Goal: Task Accomplishment & Management: Manage account settings

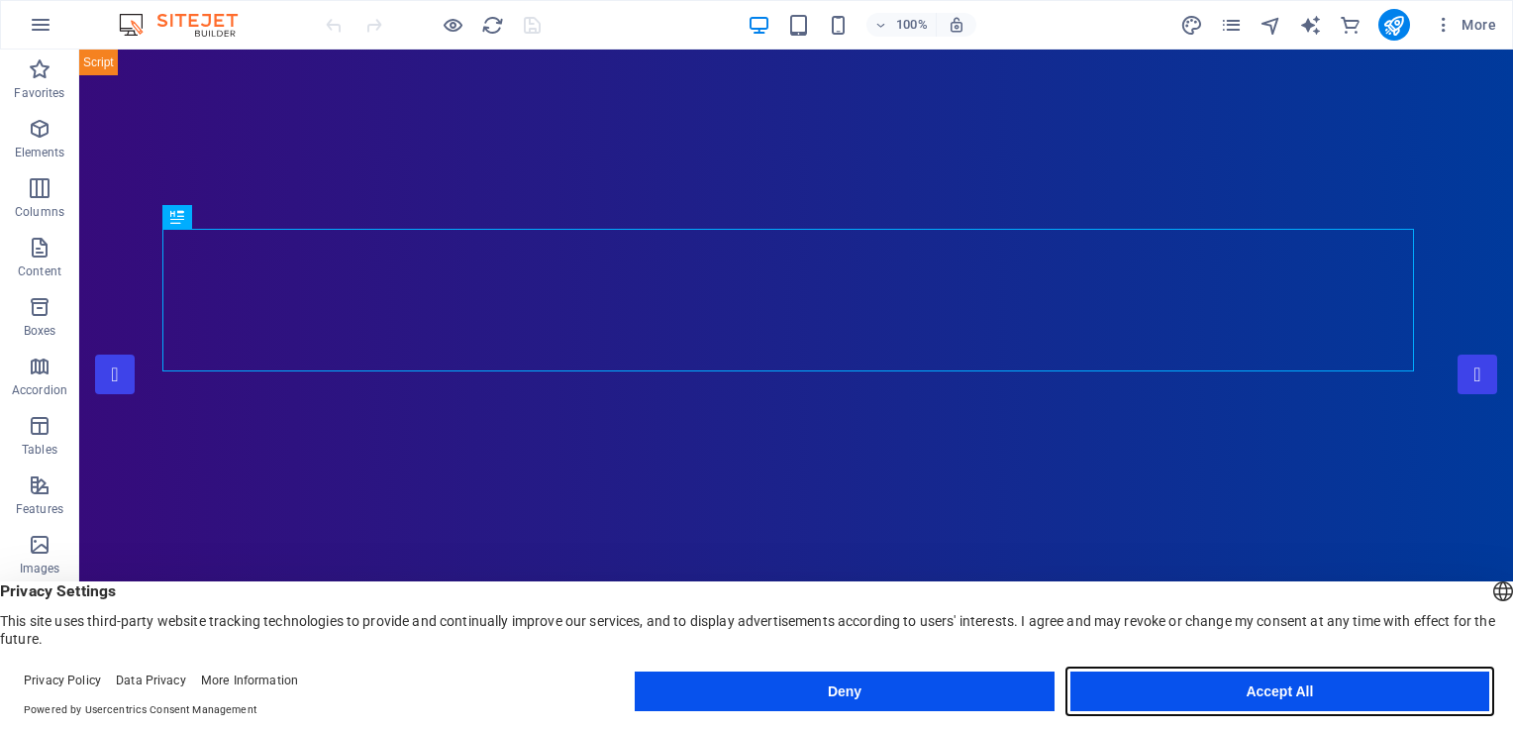
click at [1302, 691] on button "Accept All" at bounding box center [1279, 691] width 419 height 40
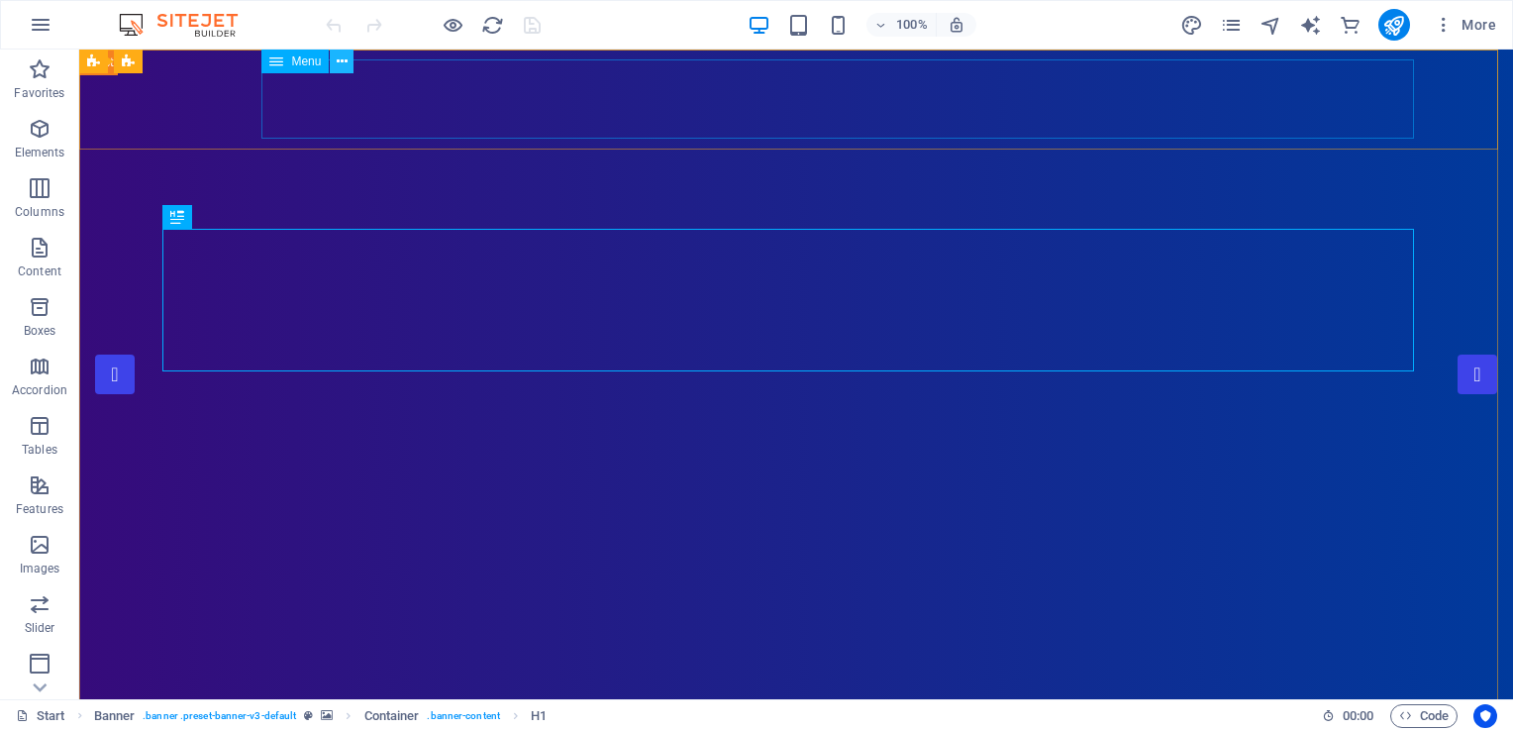
click at [343, 62] on icon at bounding box center [342, 61] width 11 height 21
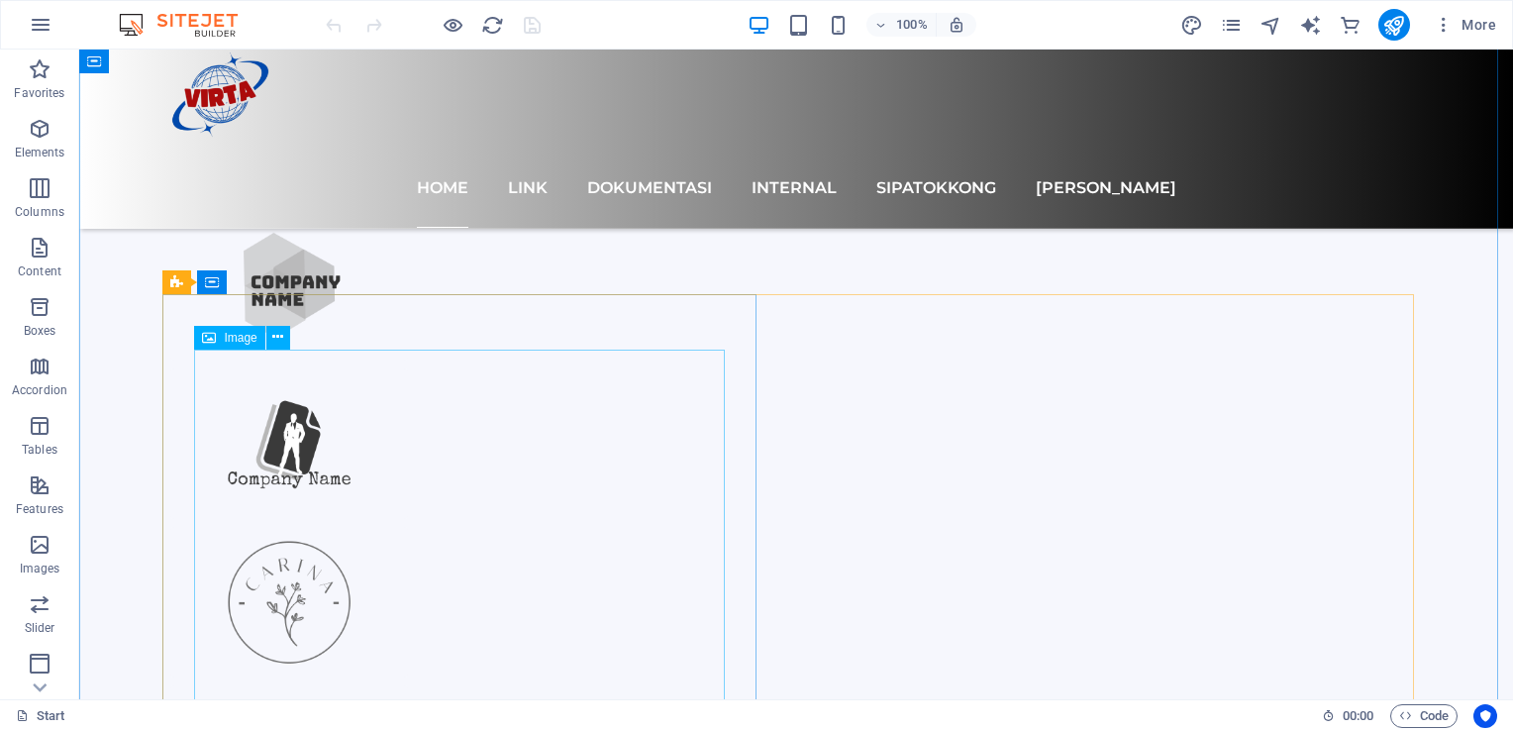
scroll to position [1517, 0]
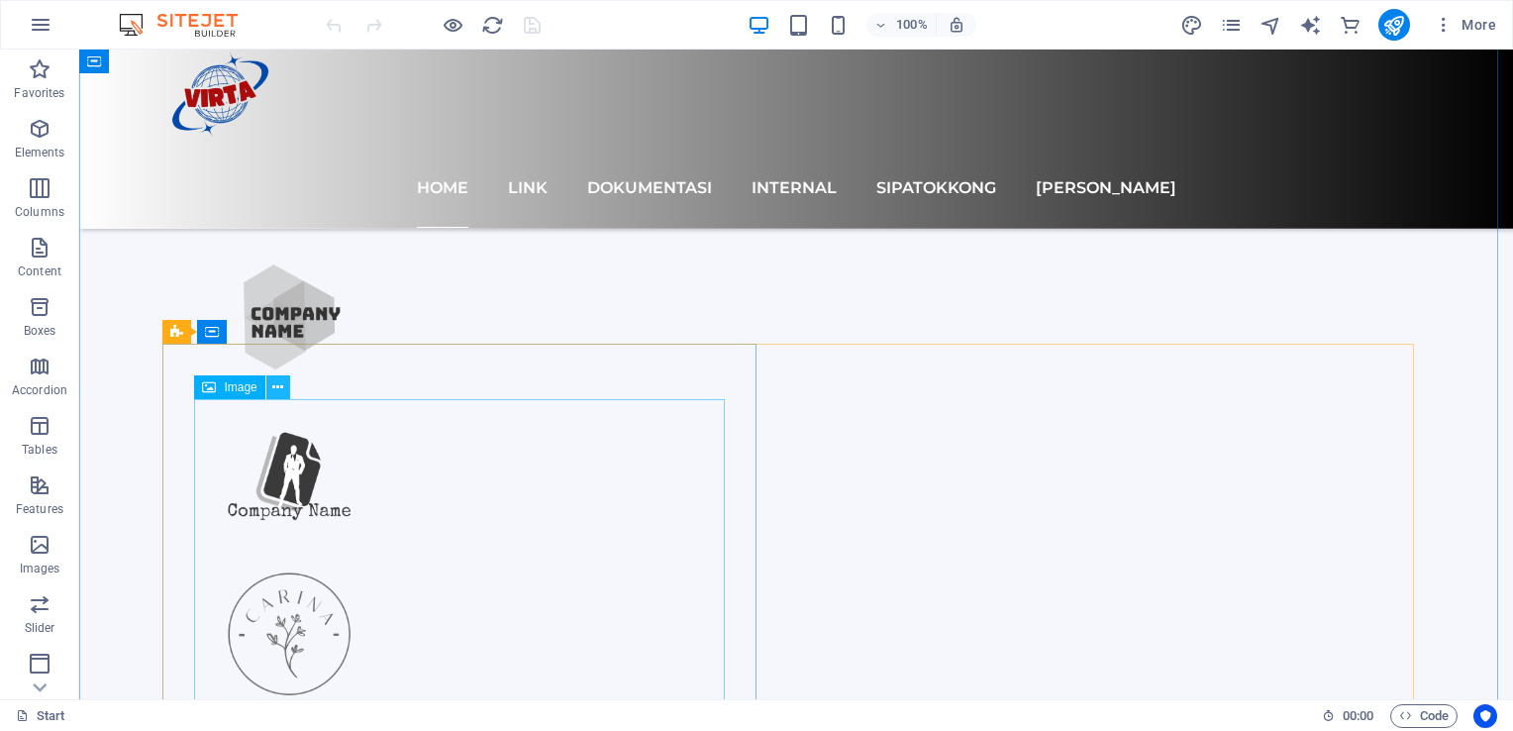
click at [277, 382] on icon at bounding box center [277, 387] width 11 height 21
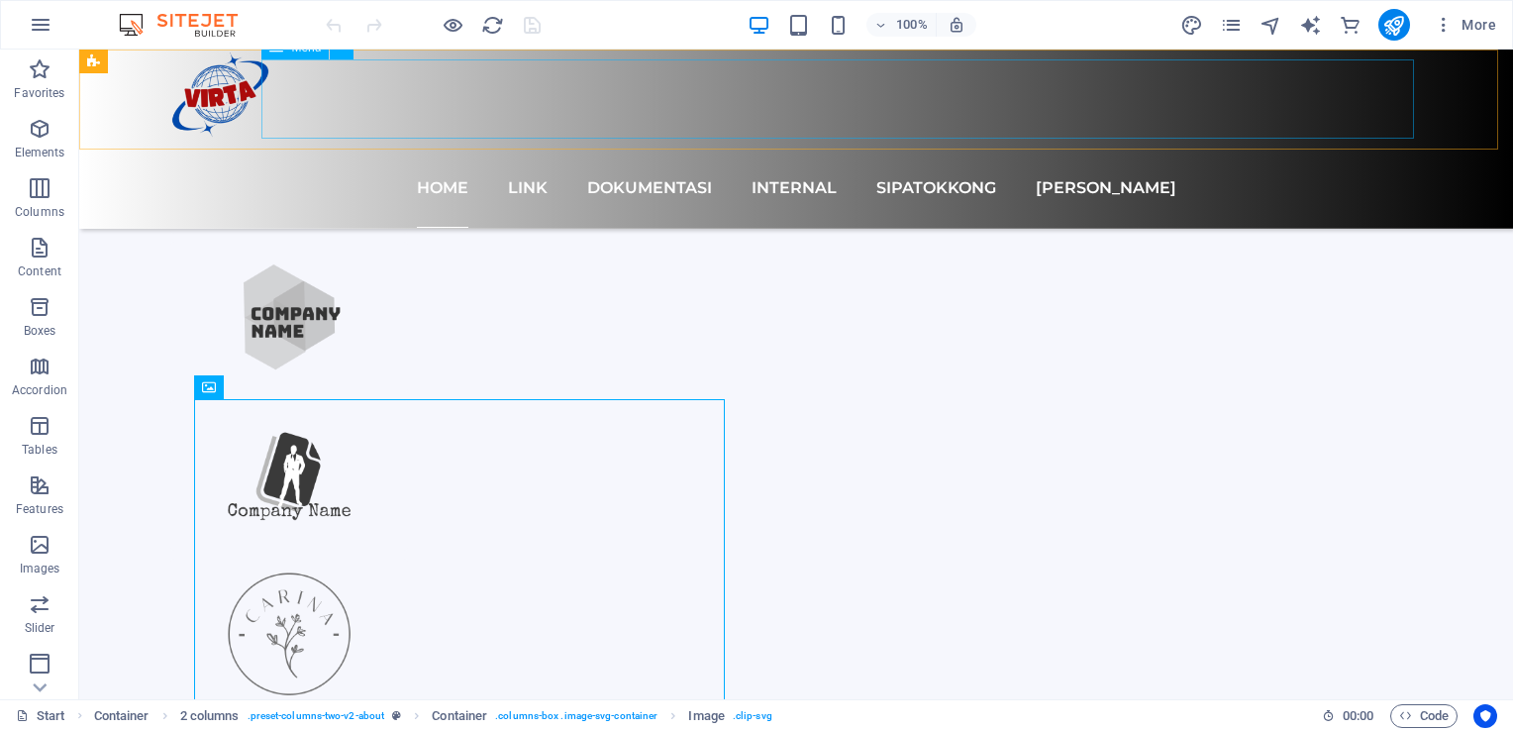
click at [1356, 149] on nav "Home Link Dokumentasi Internal SIPATOKKONG MONIKA" at bounding box center [795, 188] width 1251 height 79
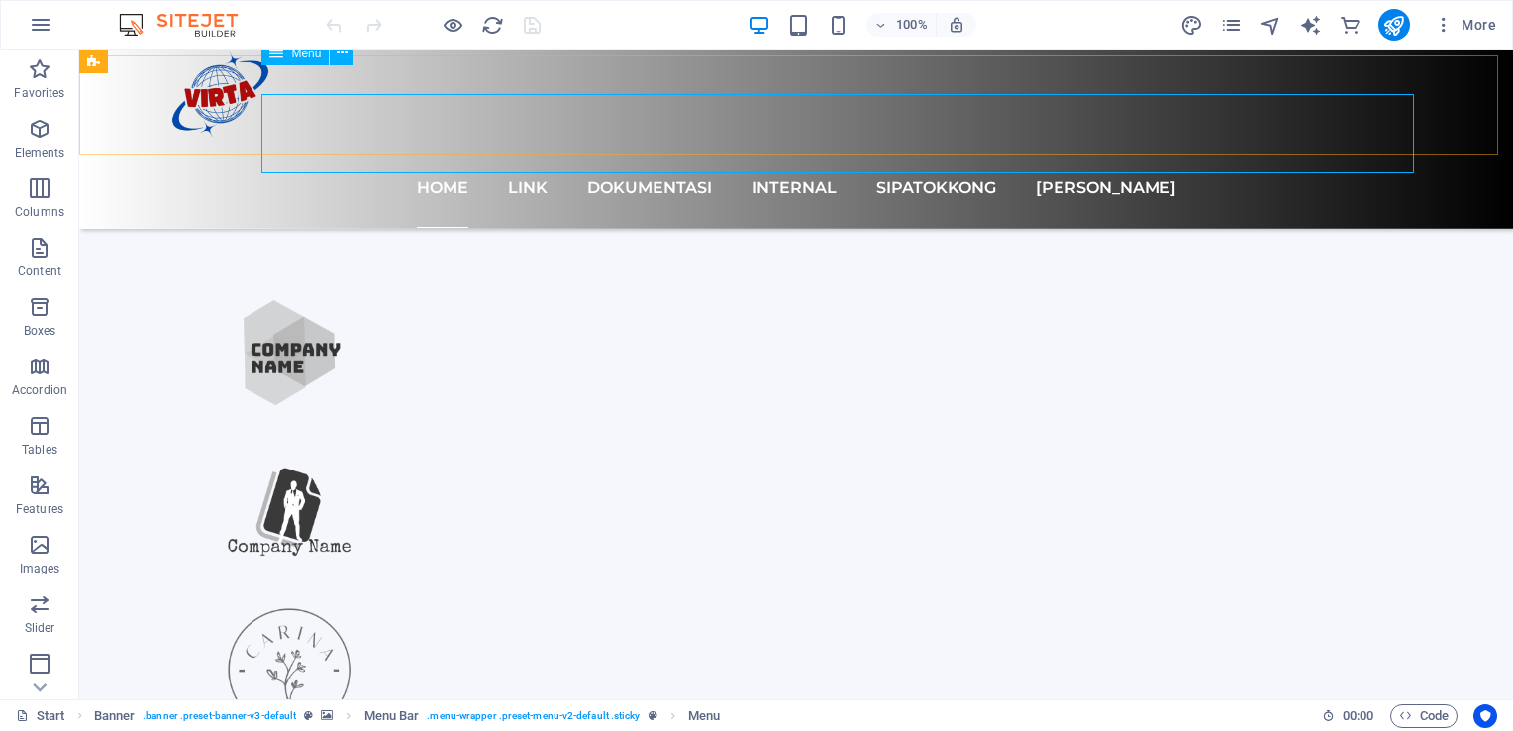
scroll to position [1481, 0]
click at [347, 58] on button at bounding box center [342, 48] width 24 height 24
click at [292, 53] on span "Menu" at bounding box center [306, 48] width 30 height 12
click at [44, 18] on icon "button" at bounding box center [41, 25] width 24 height 24
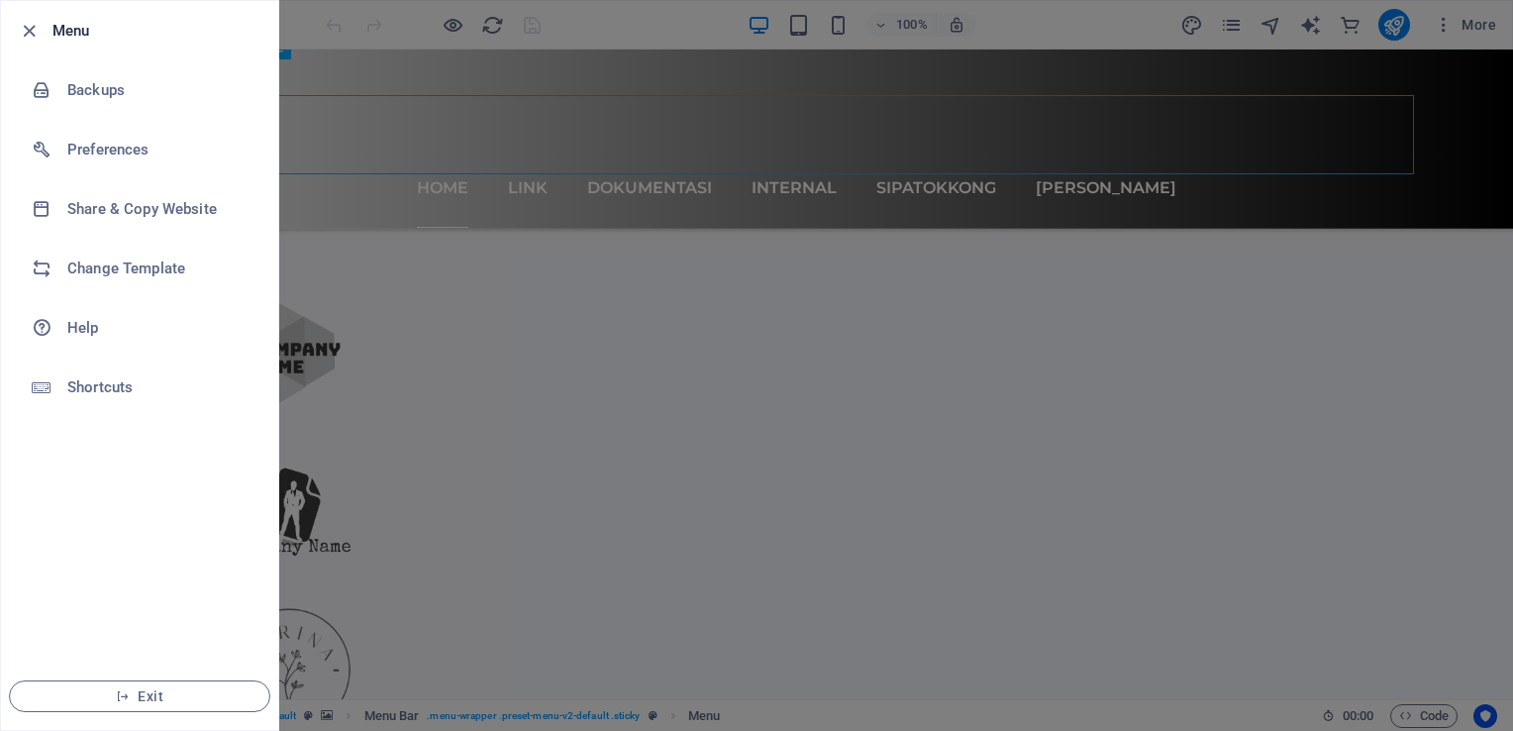
click at [561, 183] on div at bounding box center [756, 365] width 1513 height 731
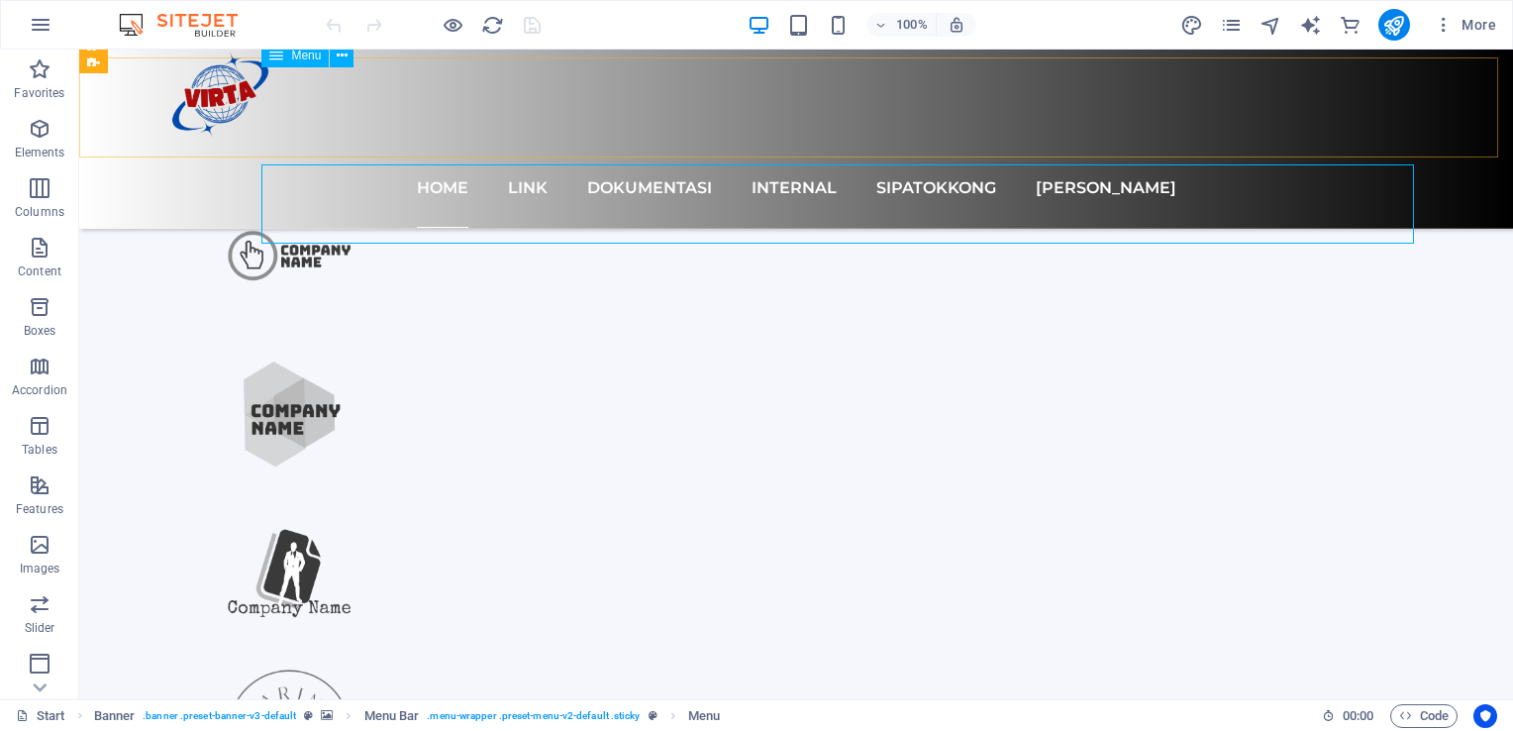
scroll to position [1401, 0]
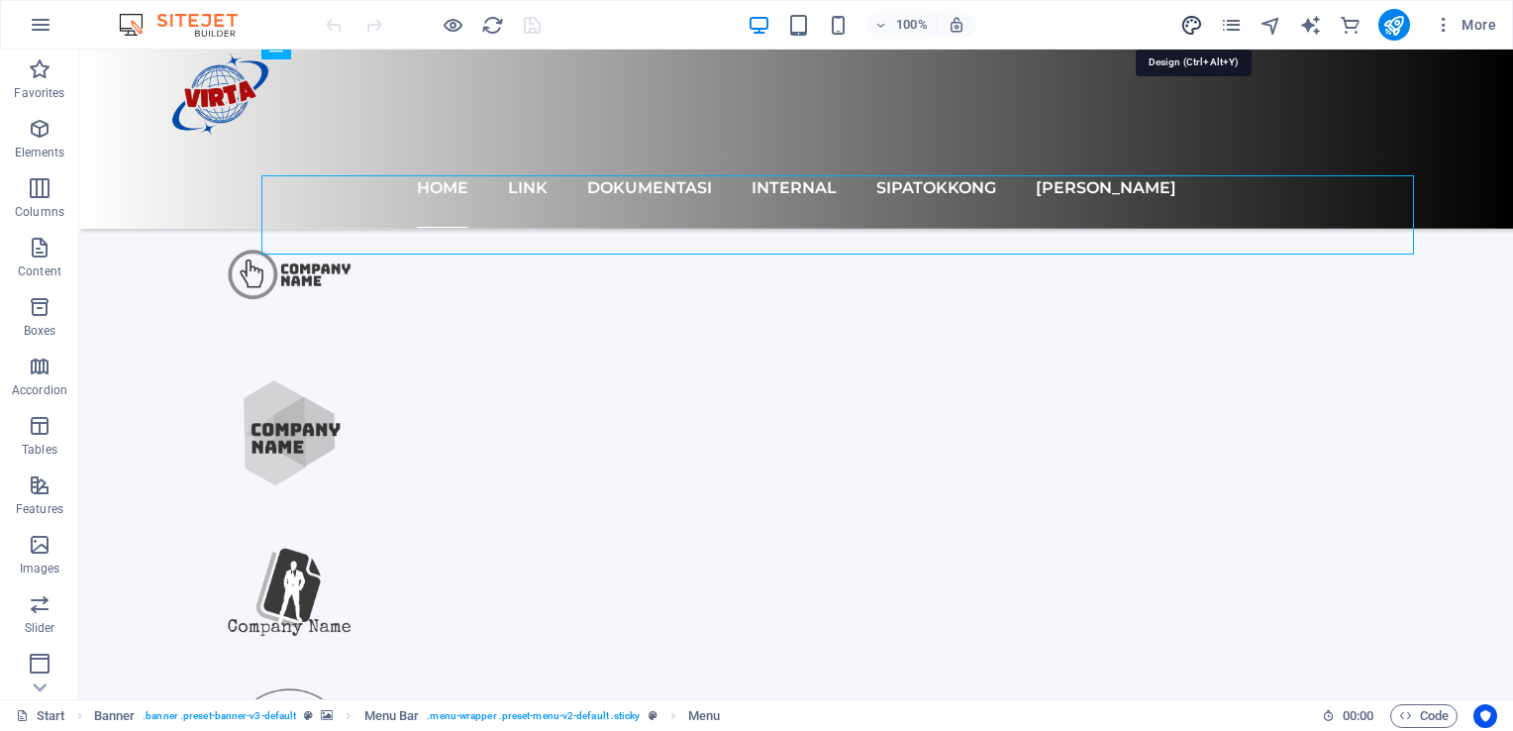
click at [1188, 14] on icon "design" at bounding box center [1191, 25] width 23 height 23
click at [295, 149] on nav "Home Link Dokumentasi Internal SIPATOKKONG MONIKA" at bounding box center [795, 188] width 1251 height 79
select select "px"
select select "300"
select select "px"
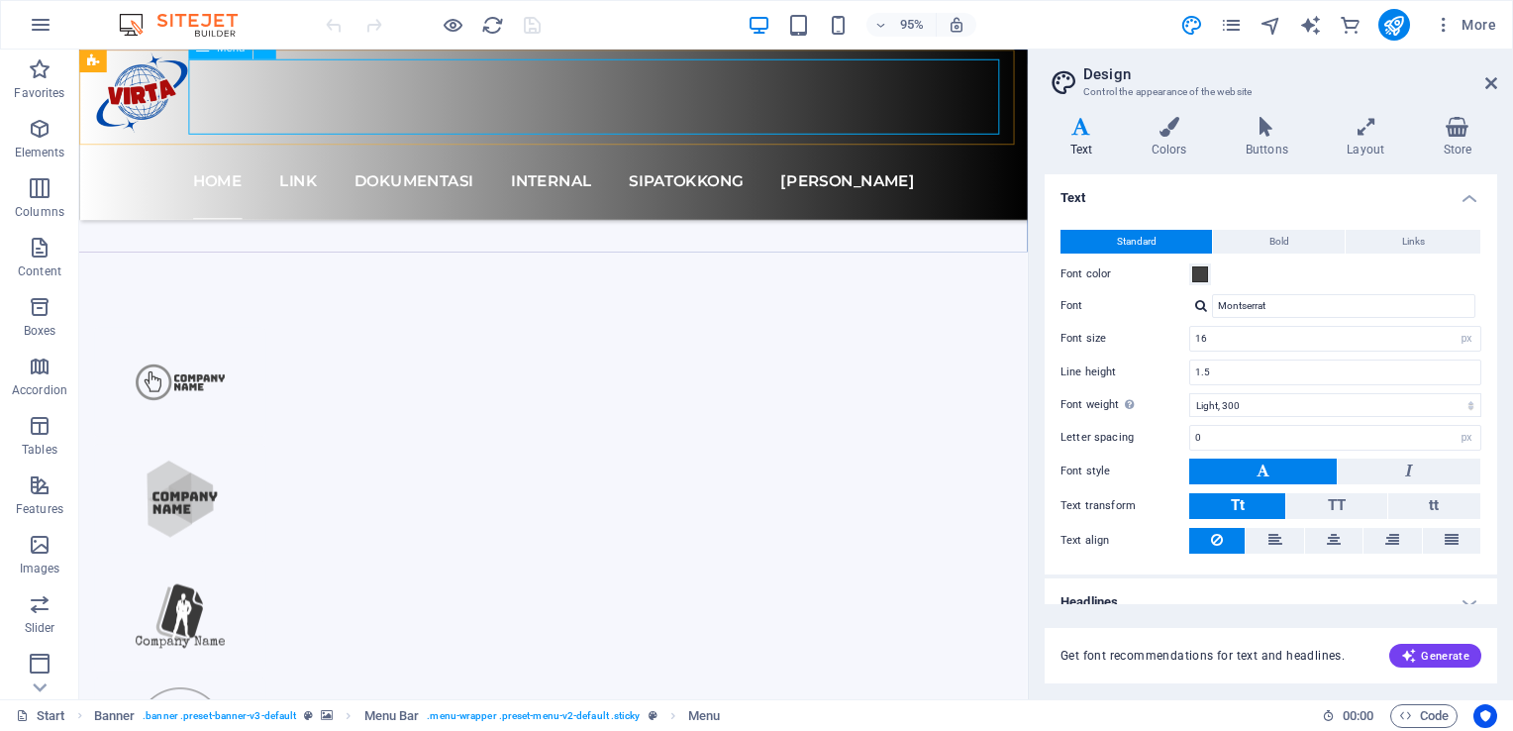
scroll to position [1295, 0]
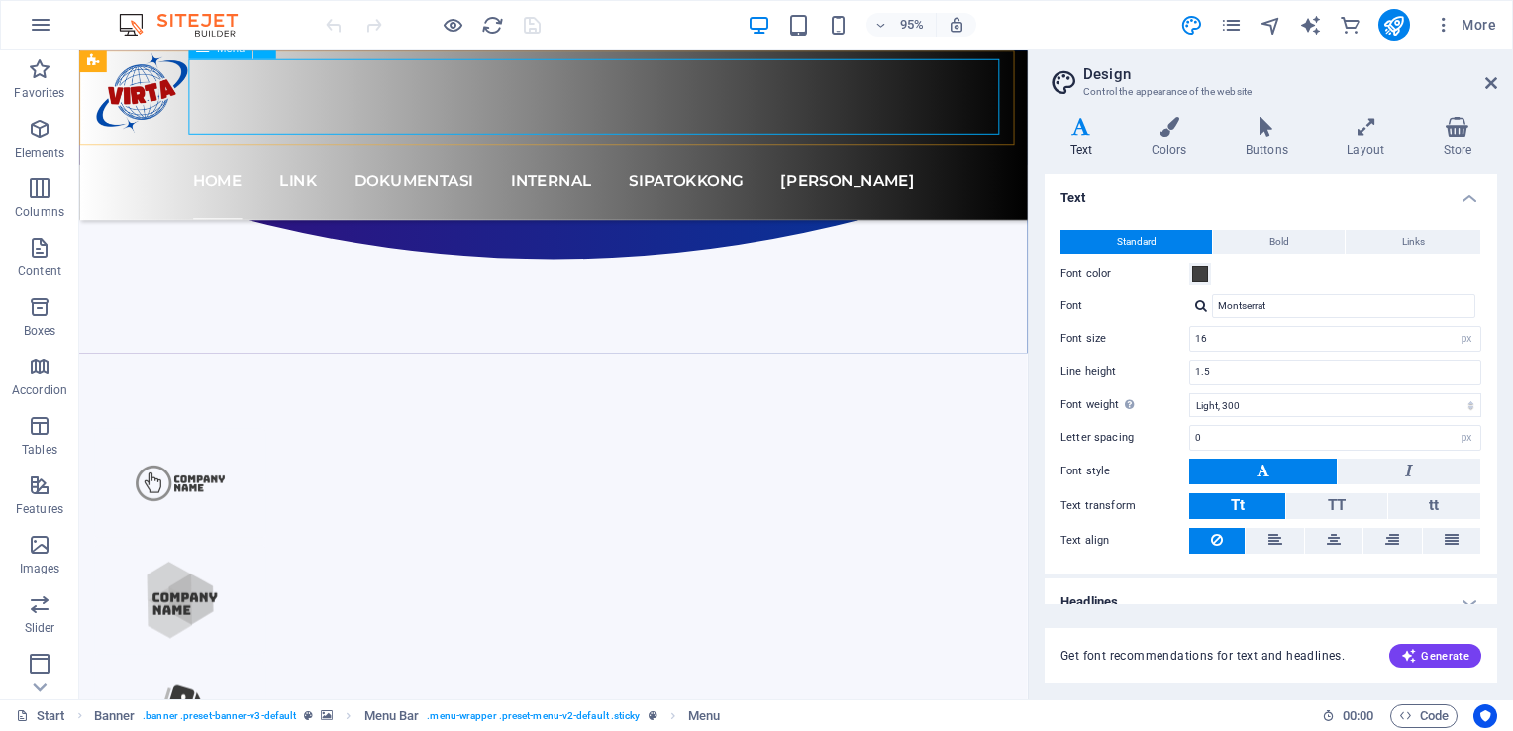
click at [769, 149] on nav "Home Link Dokumentasi Internal SIPATOKKONG MONIKA" at bounding box center [578, 188] width 966 height 79
click at [47, 16] on icon "button" at bounding box center [41, 25] width 24 height 24
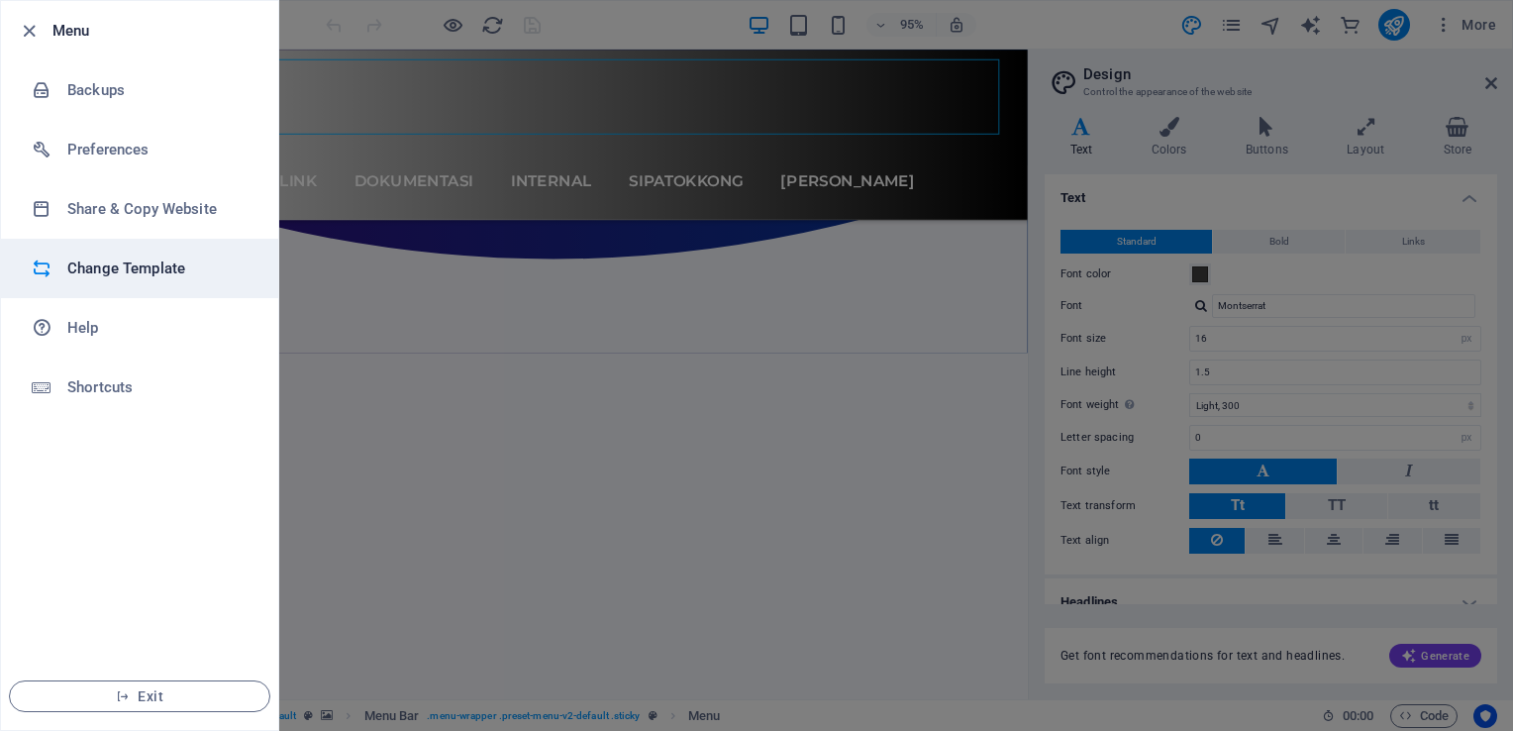
click at [93, 261] on h6 "Change Template" at bounding box center [158, 268] width 183 height 24
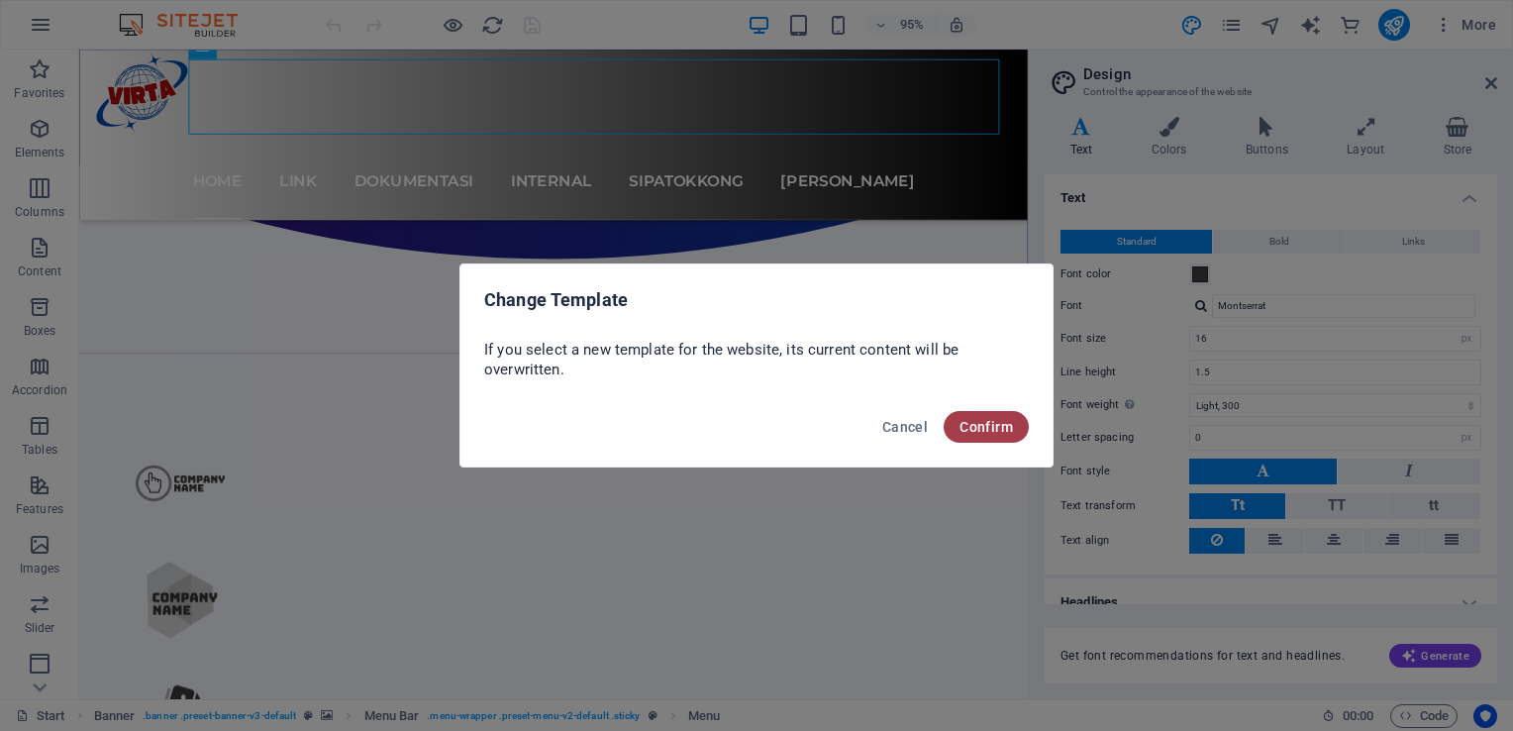
click at [998, 435] on button "Confirm" at bounding box center [986, 427] width 85 height 32
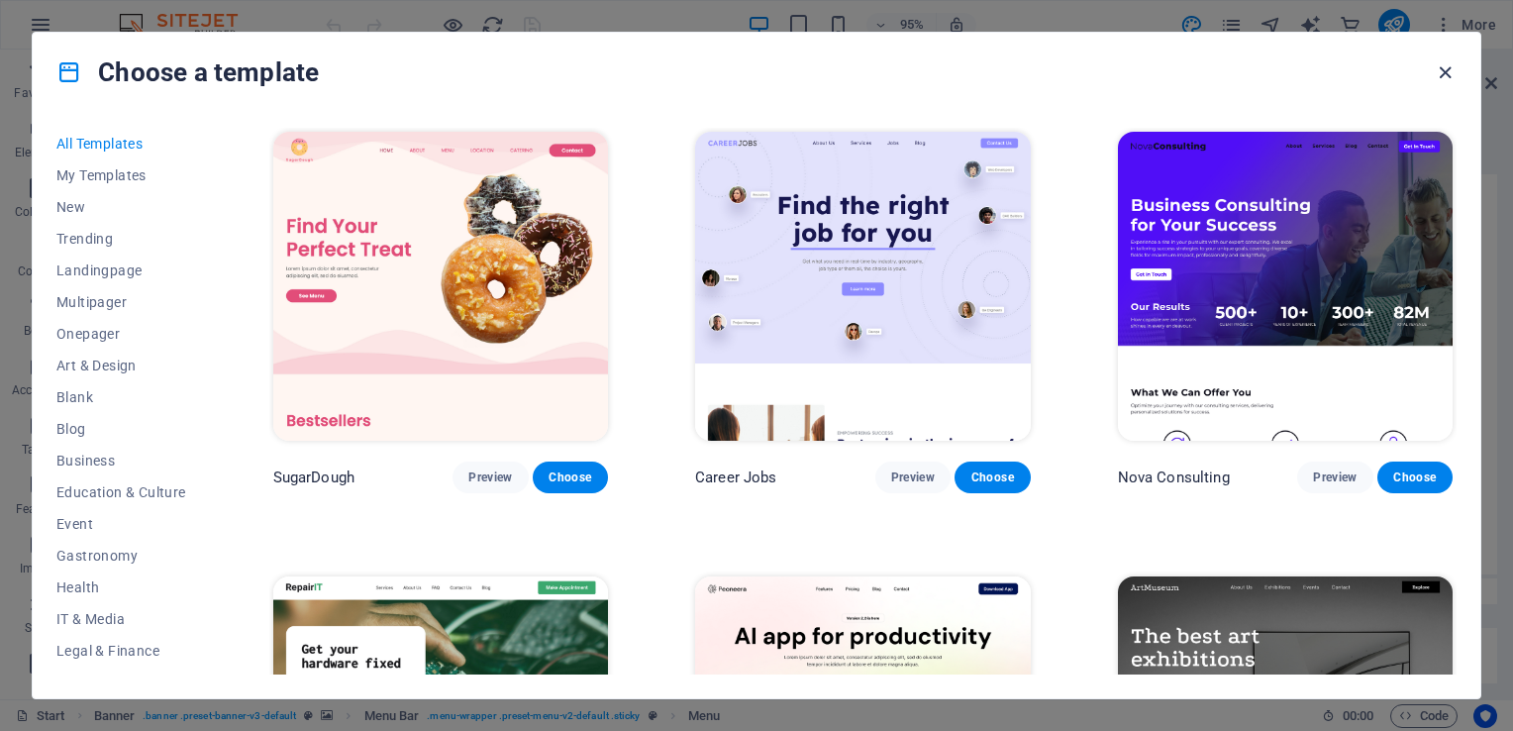
click at [1442, 71] on icon "button" at bounding box center [1445, 72] width 23 height 23
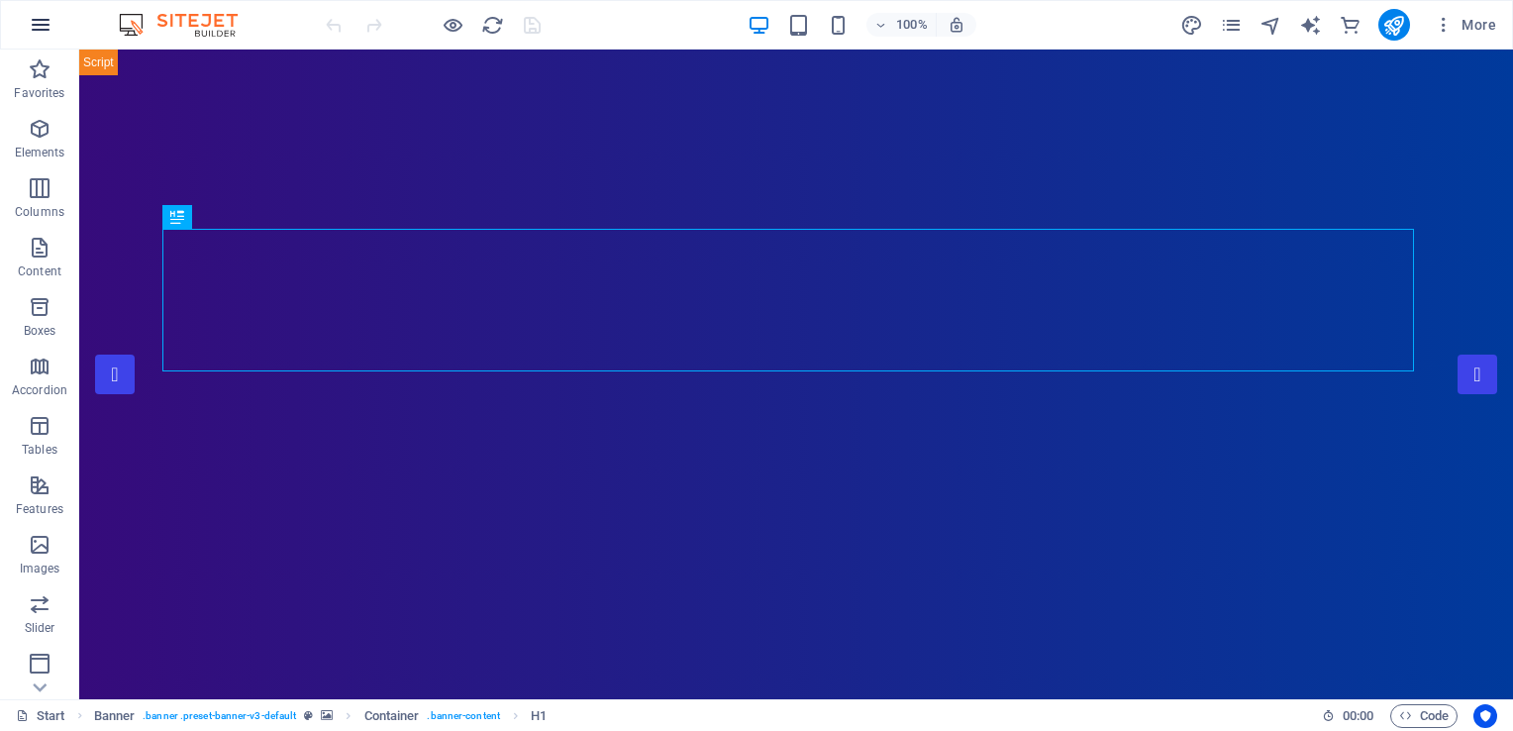
click at [40, 31] on icon "button" at bounding box center [41, 25] width 24 height 24
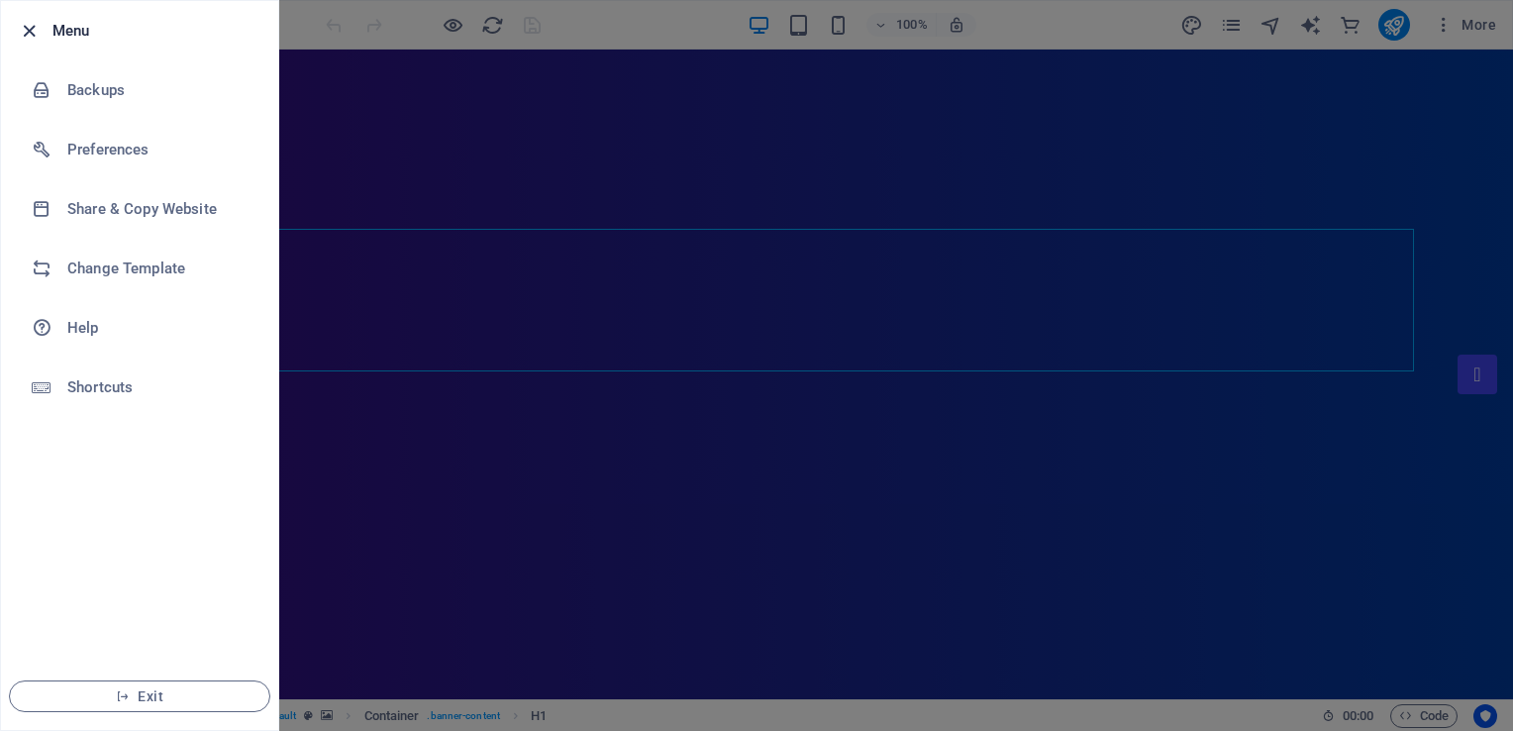
click at [22, 20] on icon "button" at bounding box center [29, 31] width 23 height 23
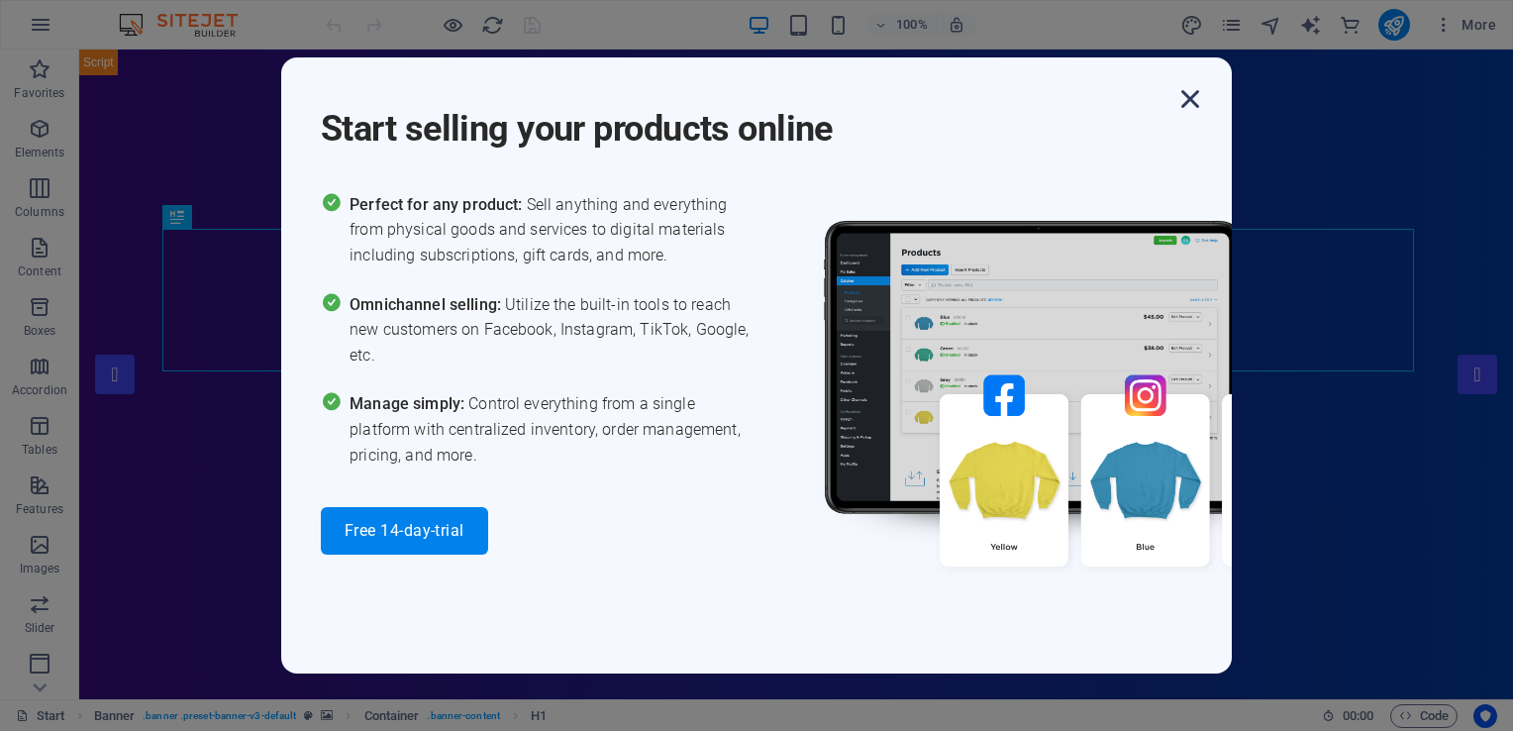
click at [1194, 101] on icon "button" at bounding box center [1190, 99] width 36 height 36
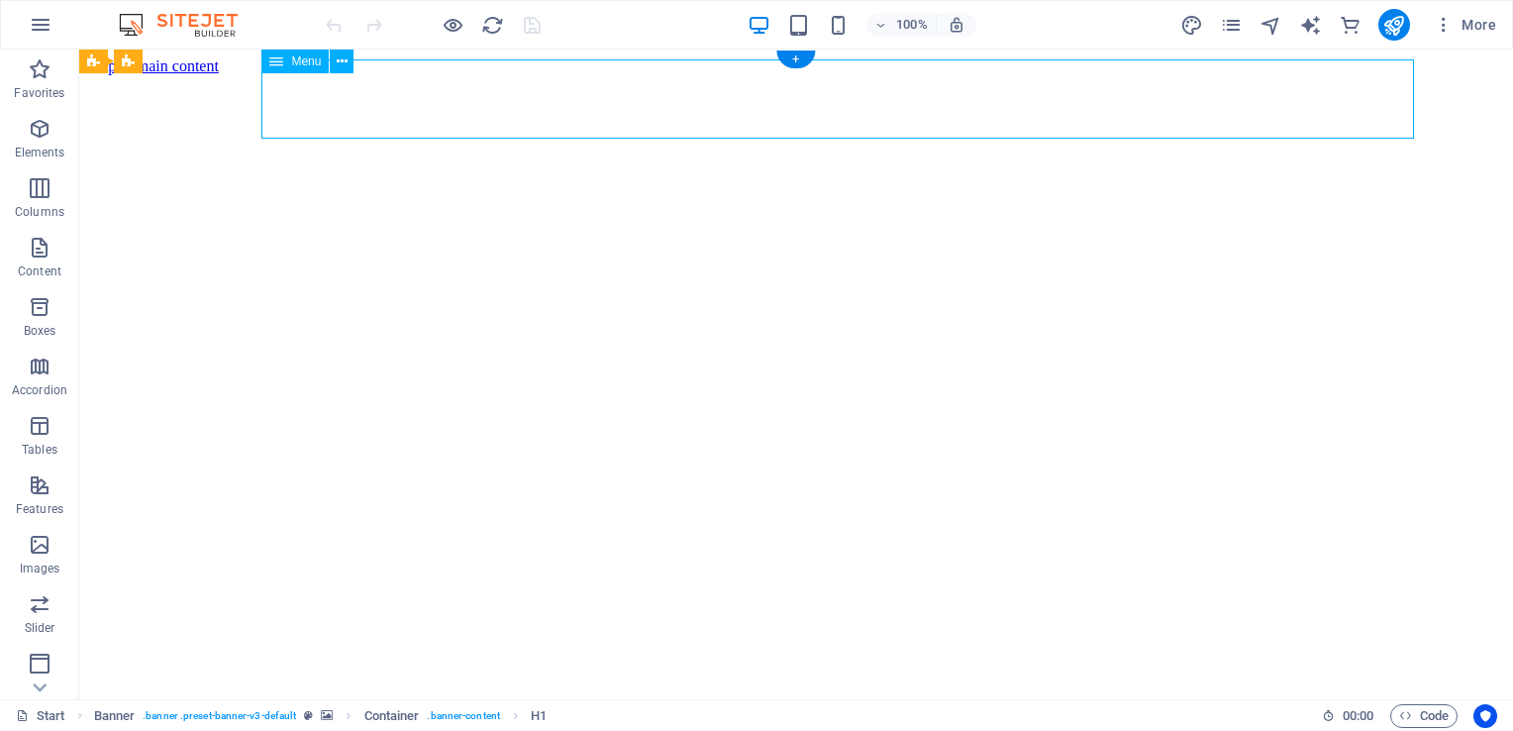
select select
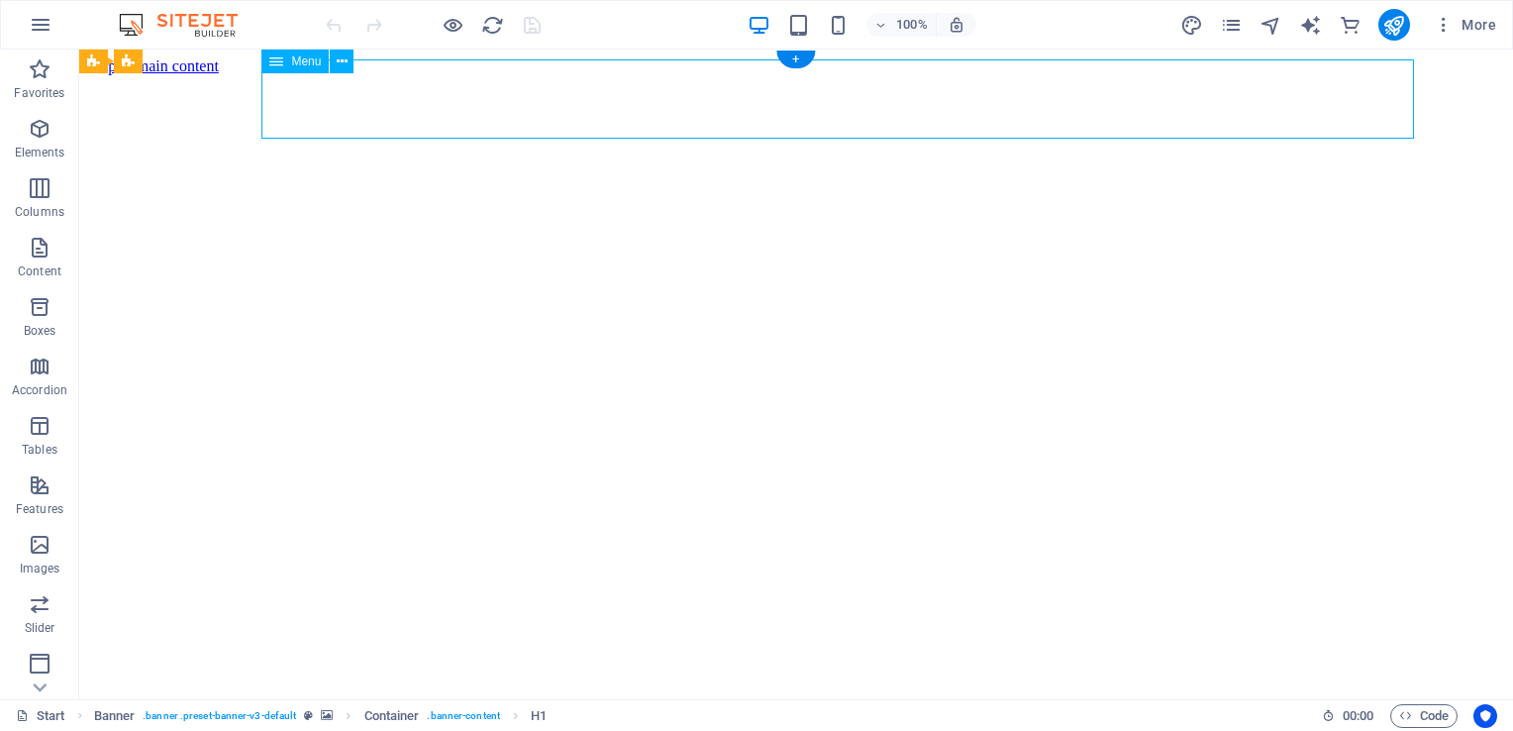
select select "1"
select select
select select "2"
select select
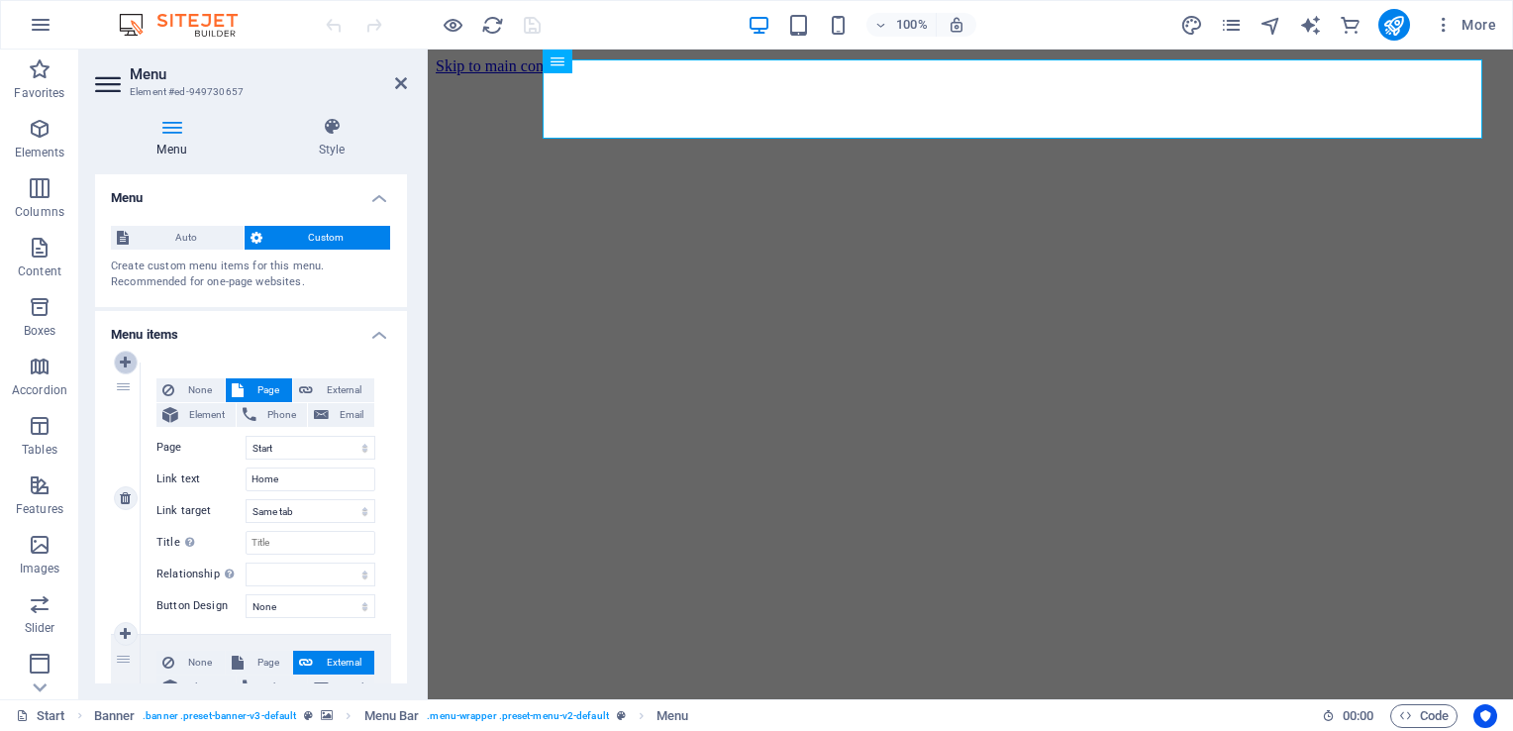
click at [125, 366] on icon at bounding box center [125, 362] width 11 height 14
select select
select select "0"
type input "Home"
select select
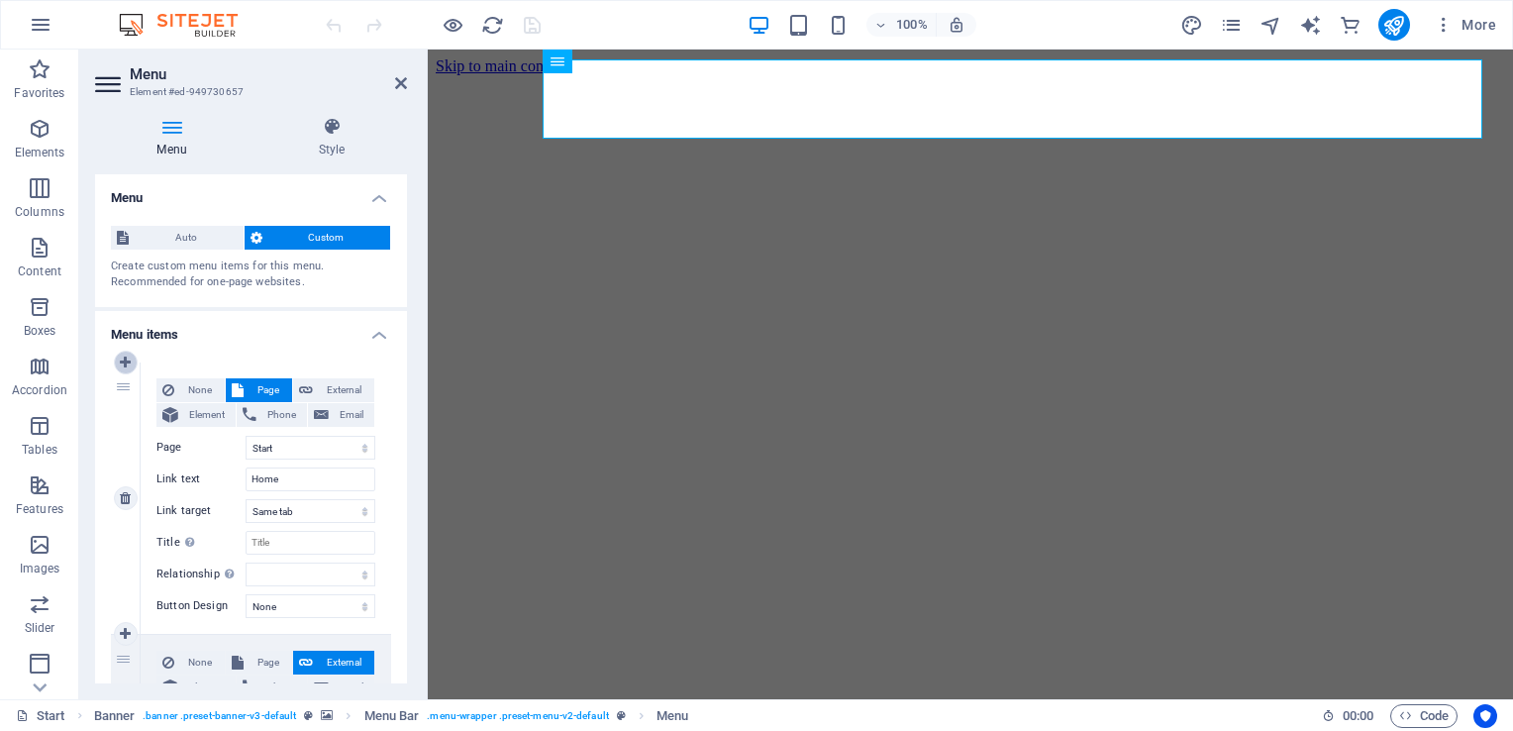
type input "/#about"
type input "Link"
select select
type input "/#showreel"
type input "Dokumentasi"
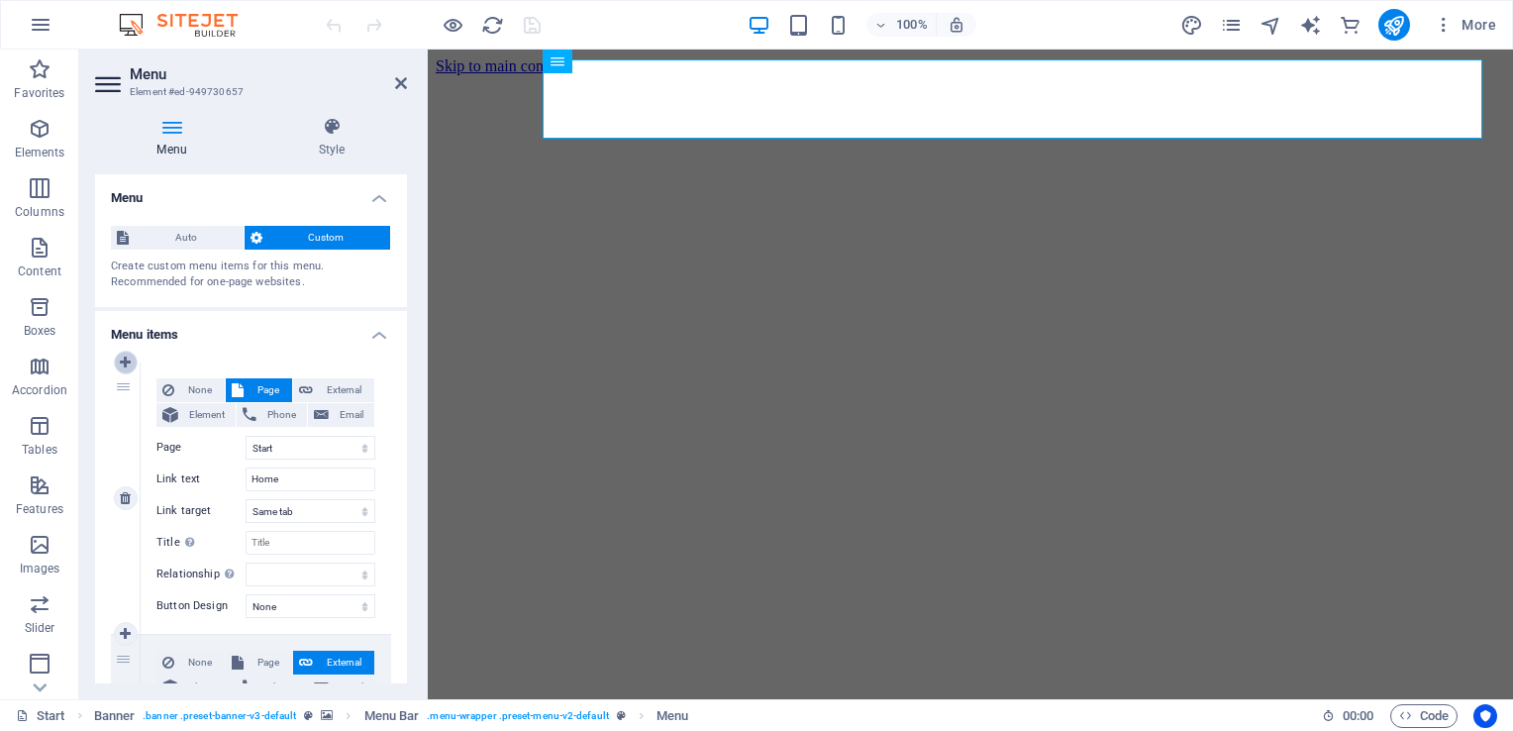
select select
type input "/#news"
type input "Internal"
select select
select select "1"
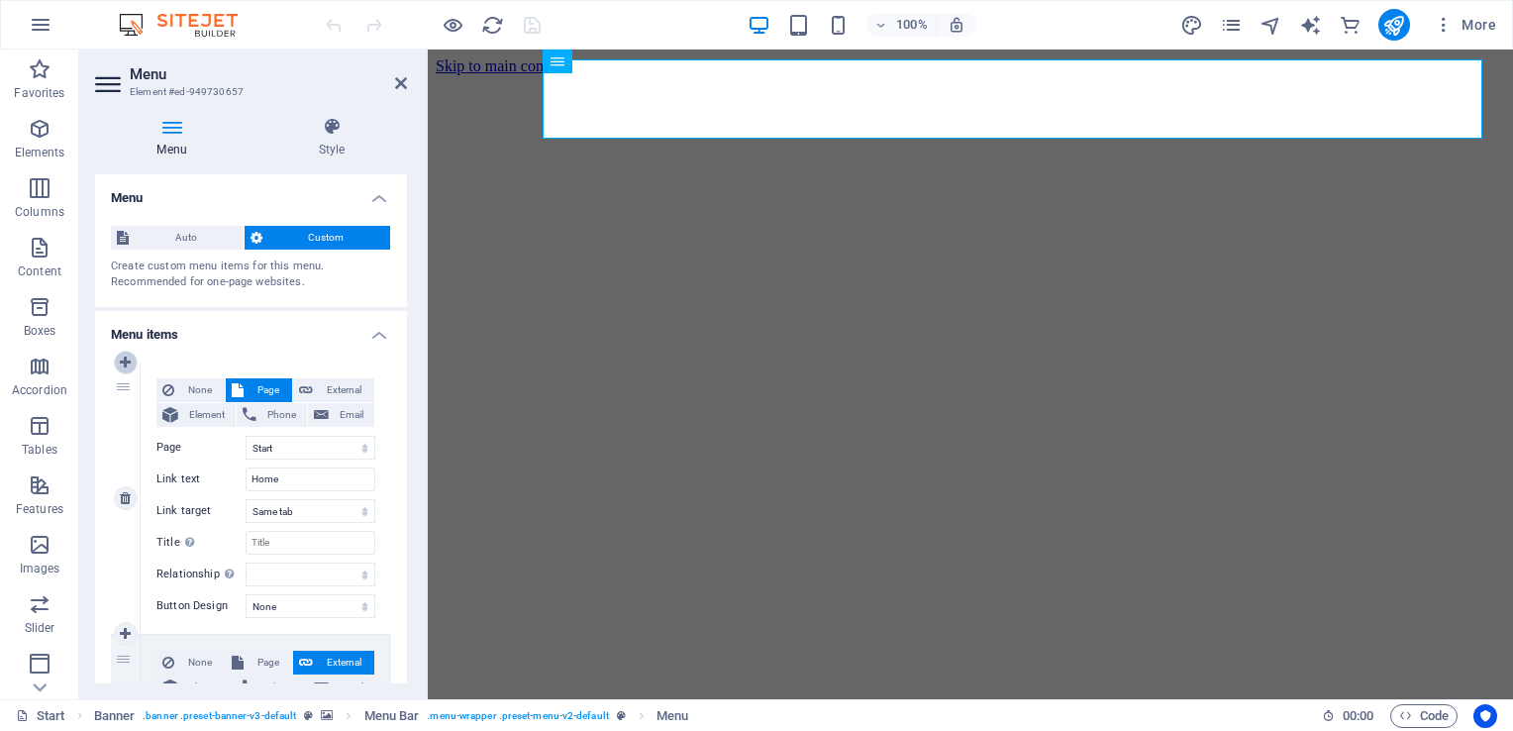
type input "SIPATOKKONG"
select select
select select "2"
select select
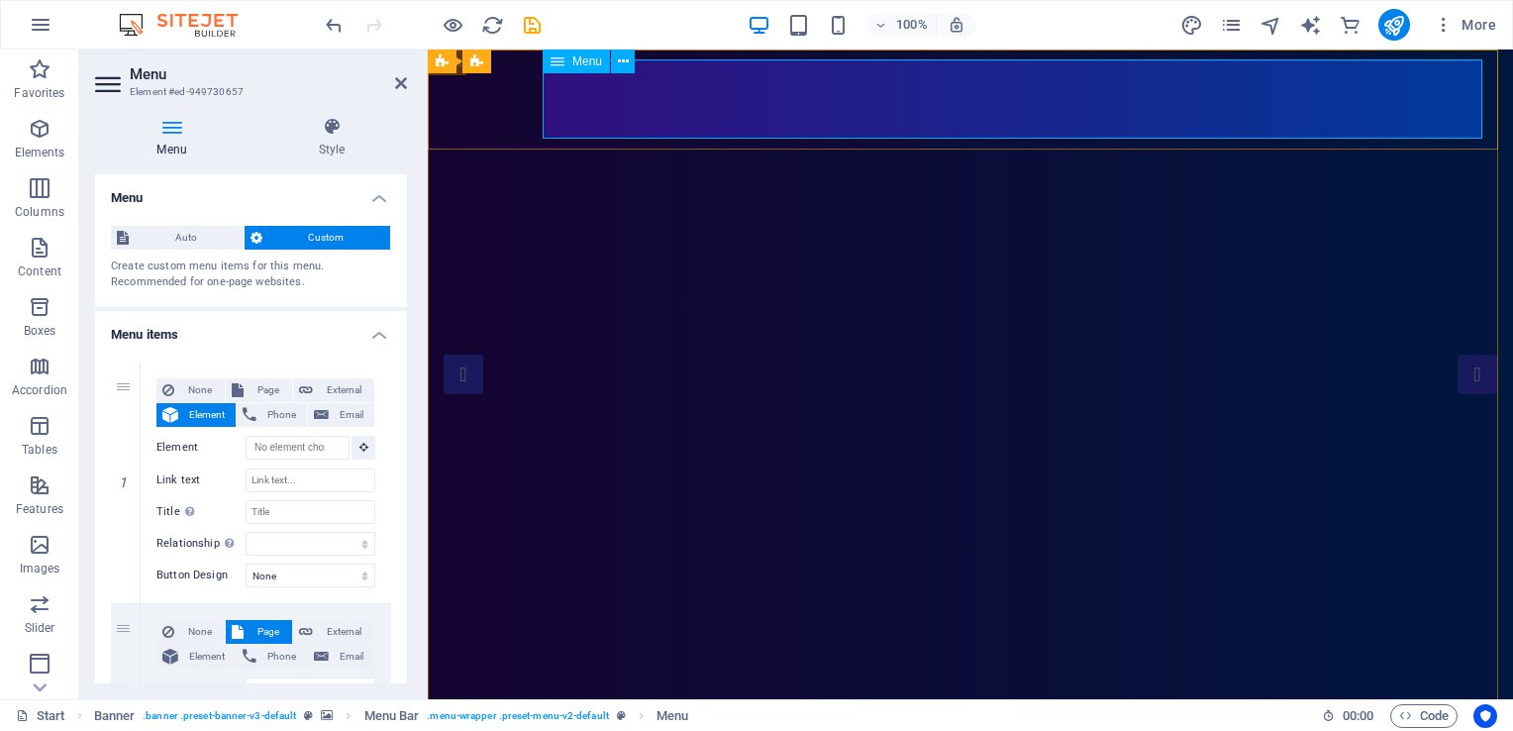
click at [626, 59] on icon at bounding box center [623, 61] width 11 height 21
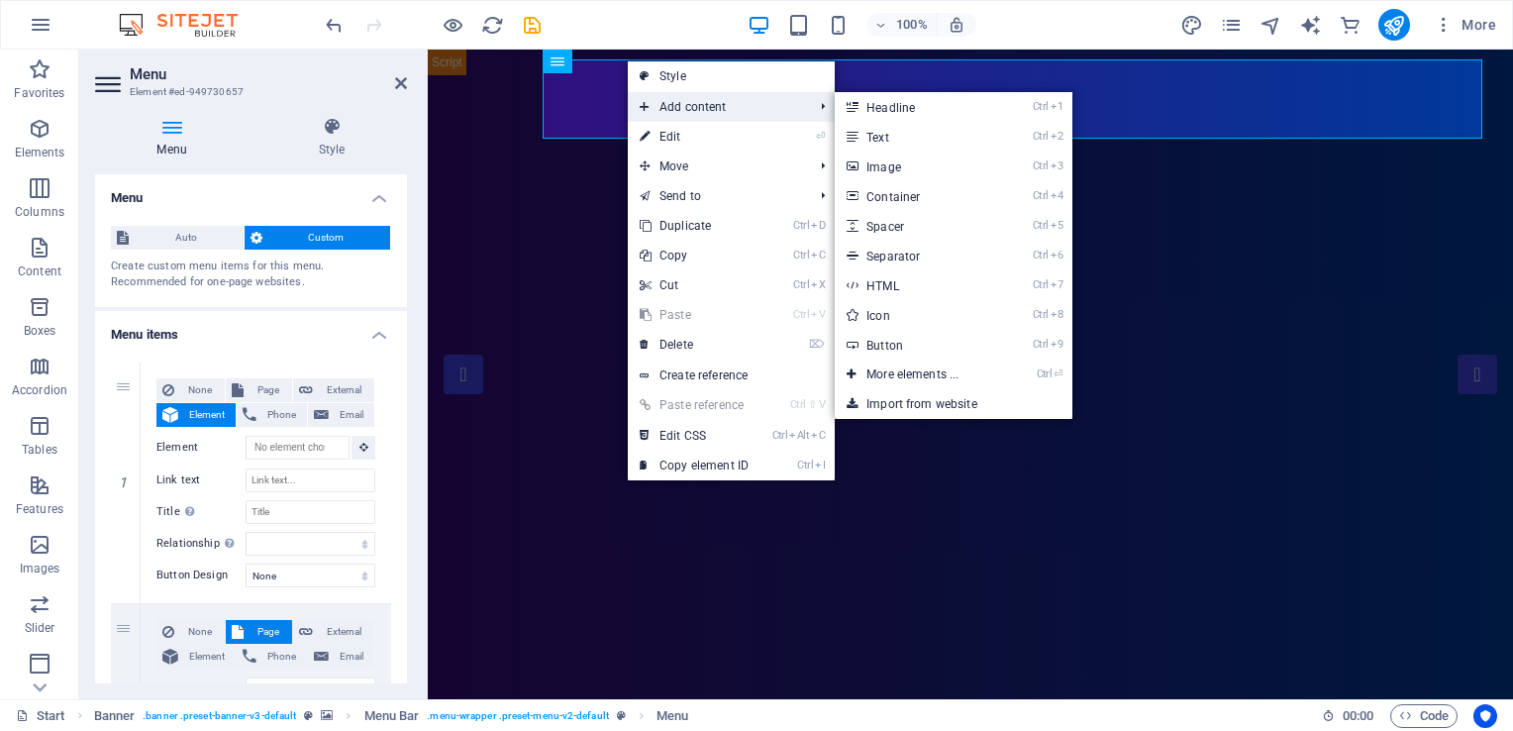
click at [663, 103] on span "Add content" at bounding box center [716, 107] width 177 height 30
click at [895, 105] on link "Ctrl 1 Headline" at bounding box center [916, 107] width 163 height 30
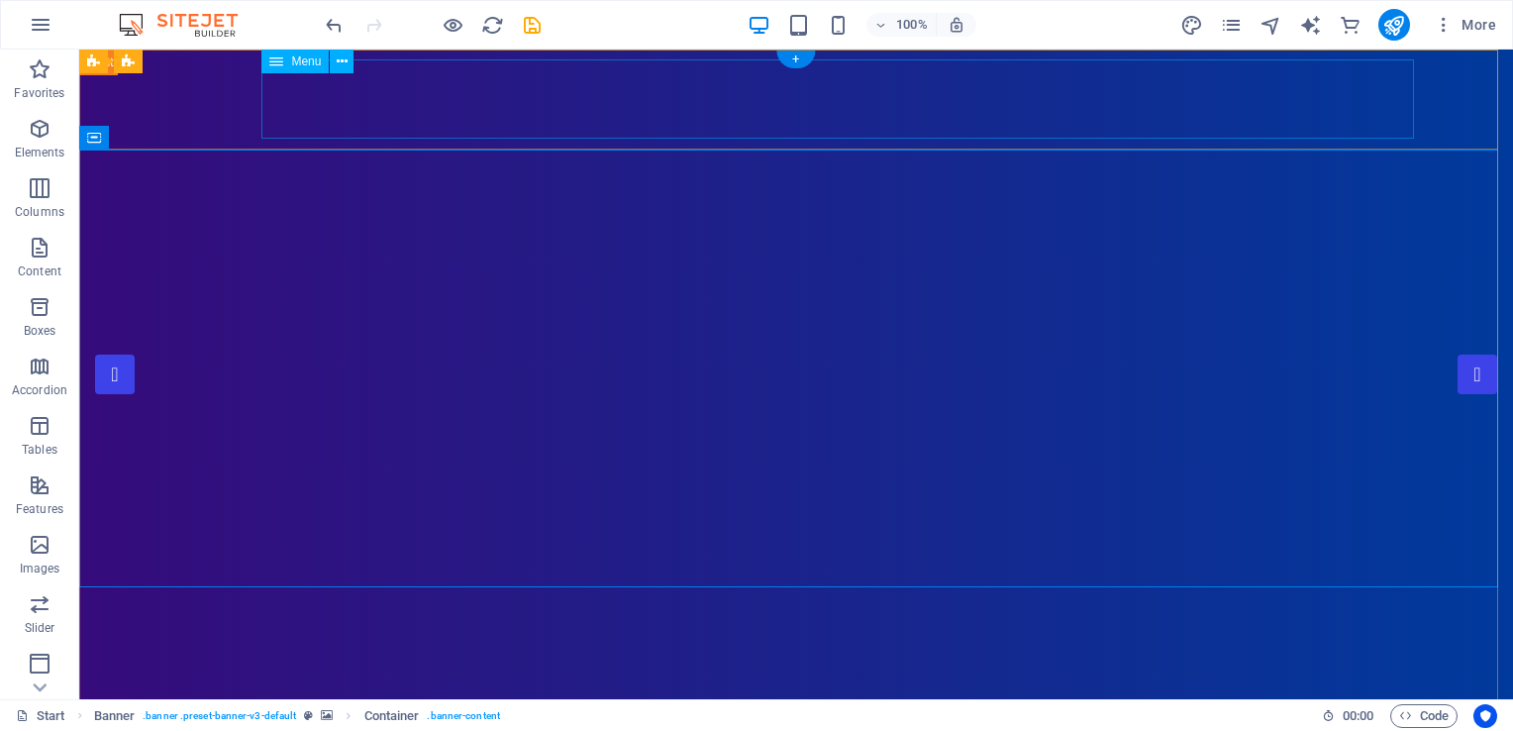
select select
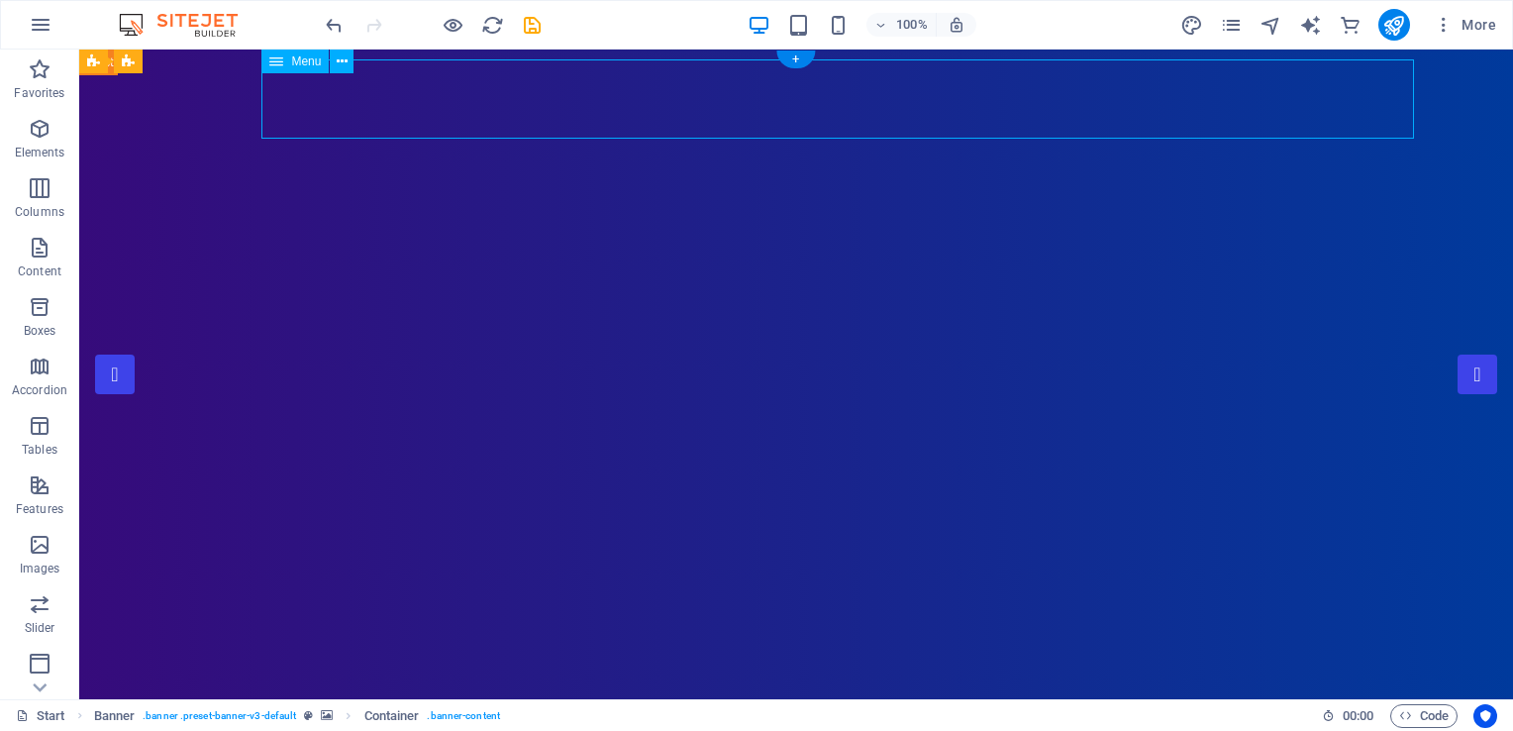
select select
select select "1"
select select
select select "2"
select select
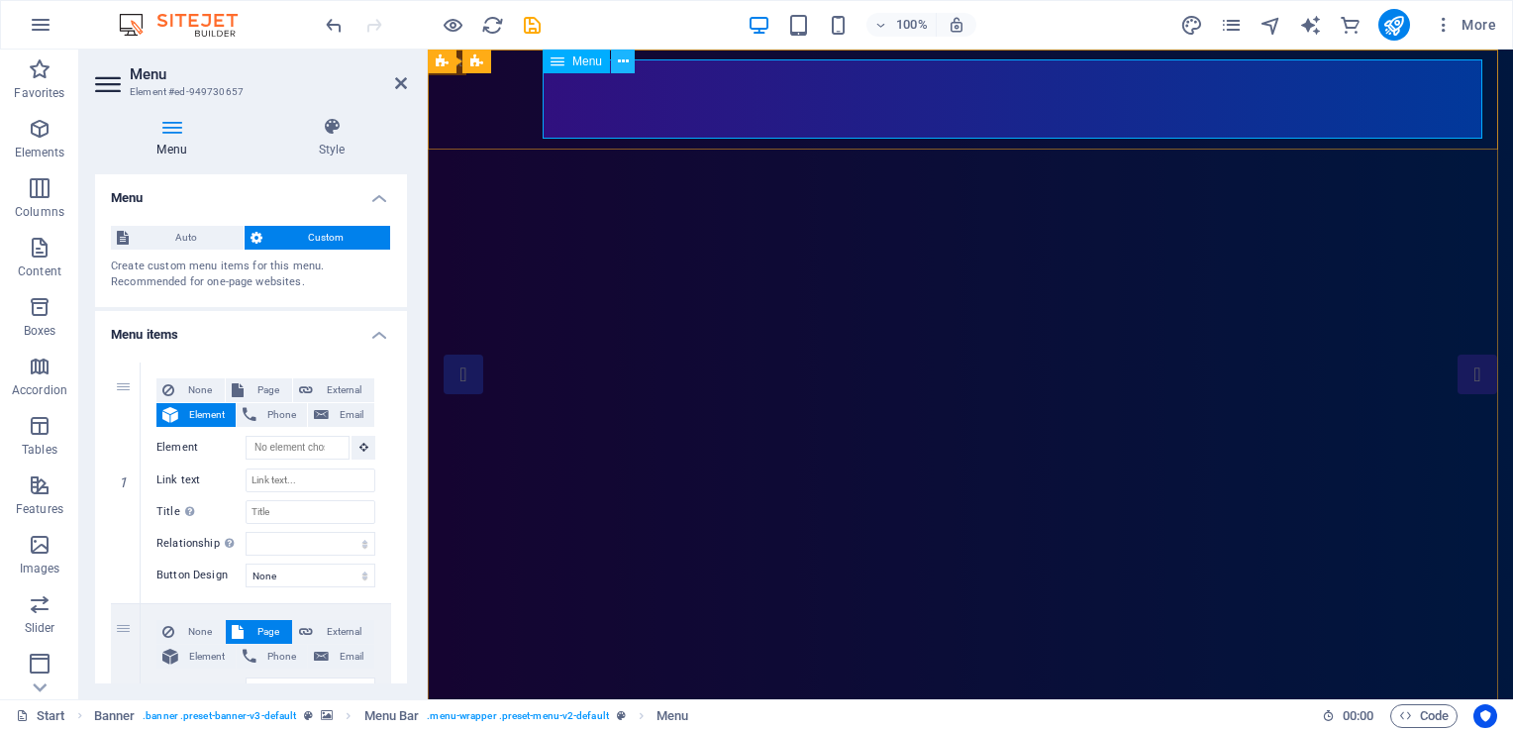
click at [622, 61] on icon at bounding box center [623, 61] width 11 height 21
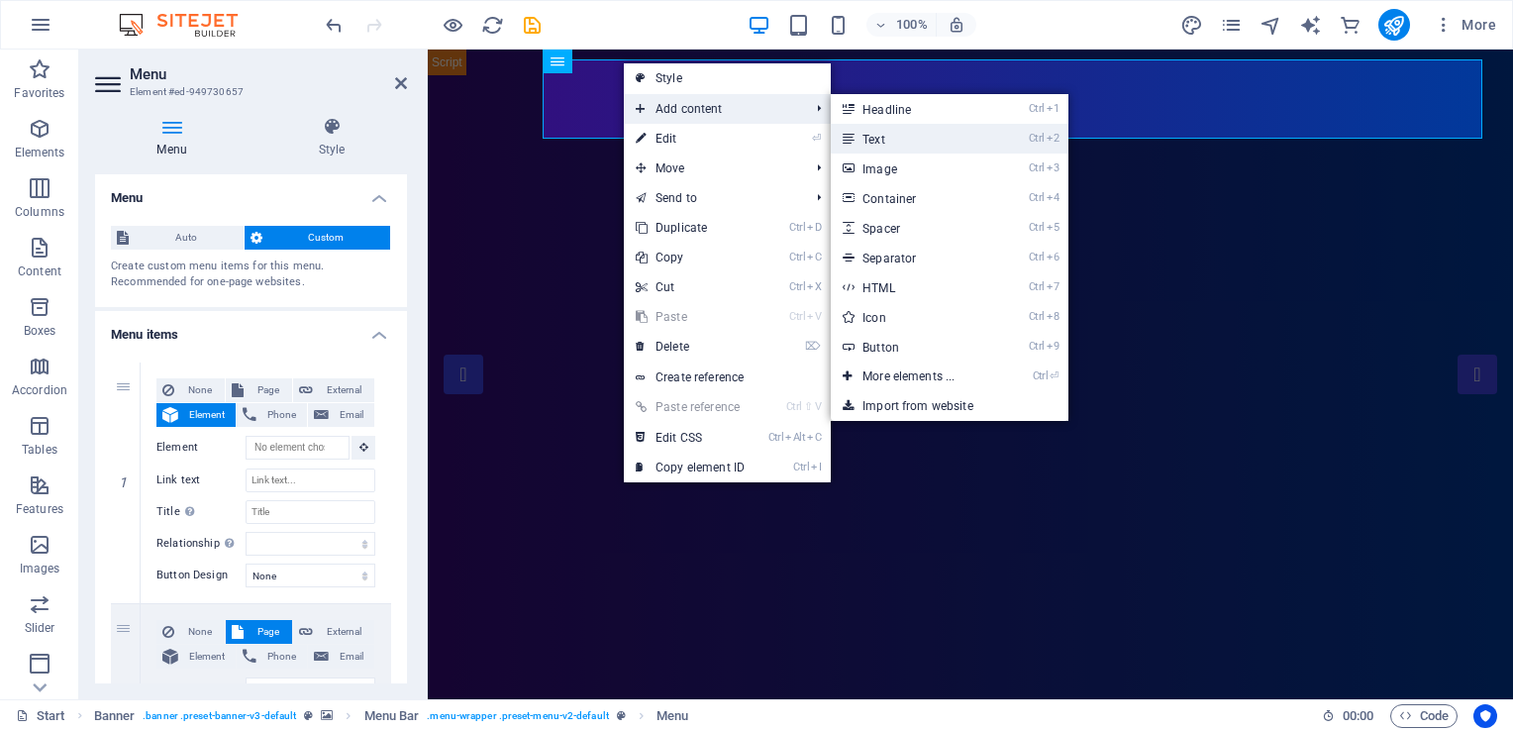
click at [864, 141] on link "Ctrl 2 Text" at bounding box center [912, 139] width 163 height 30
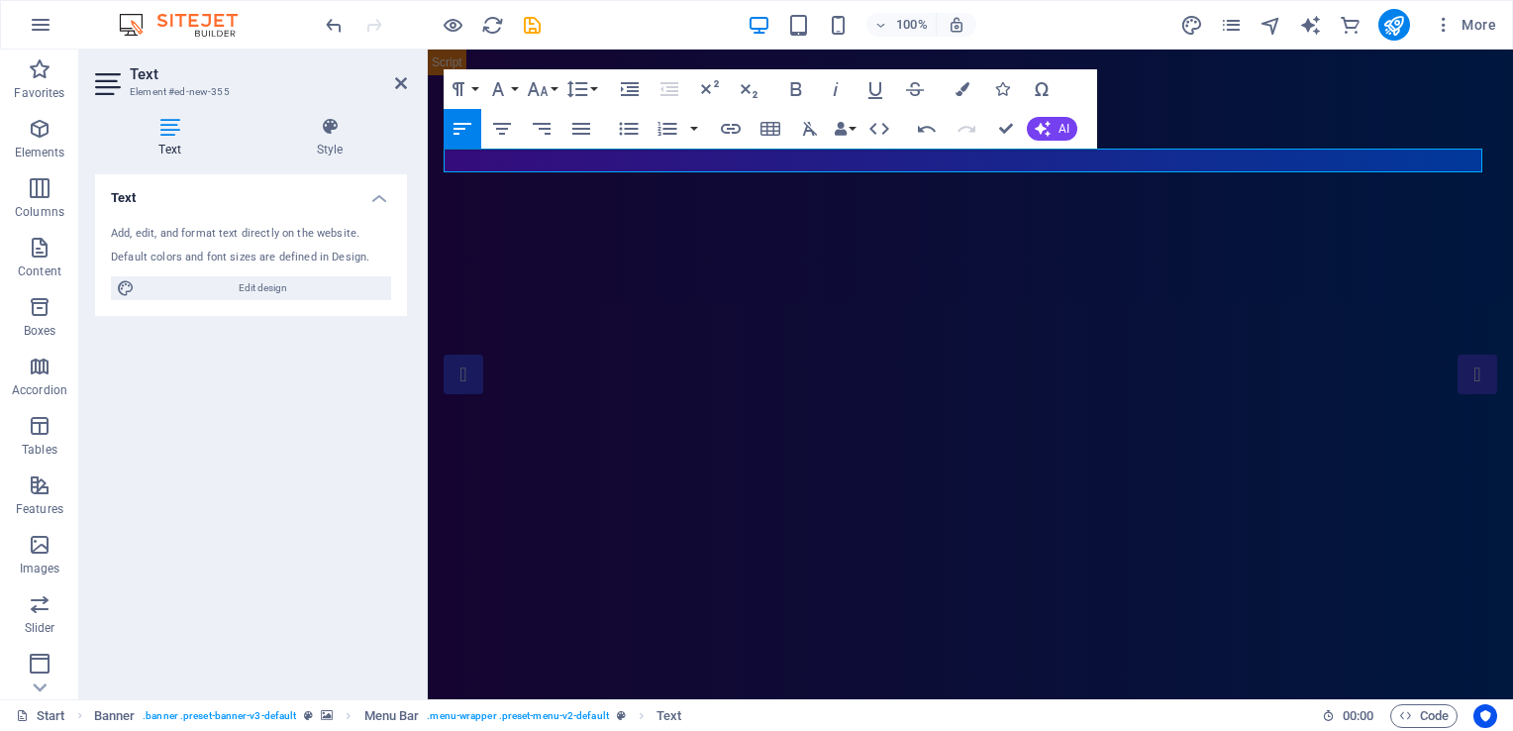
click at [333, 396] on div "Text Add, edit, and format text directly on the website. Default colors and fon…" at bounding box center [251, 428] width 312 height 509
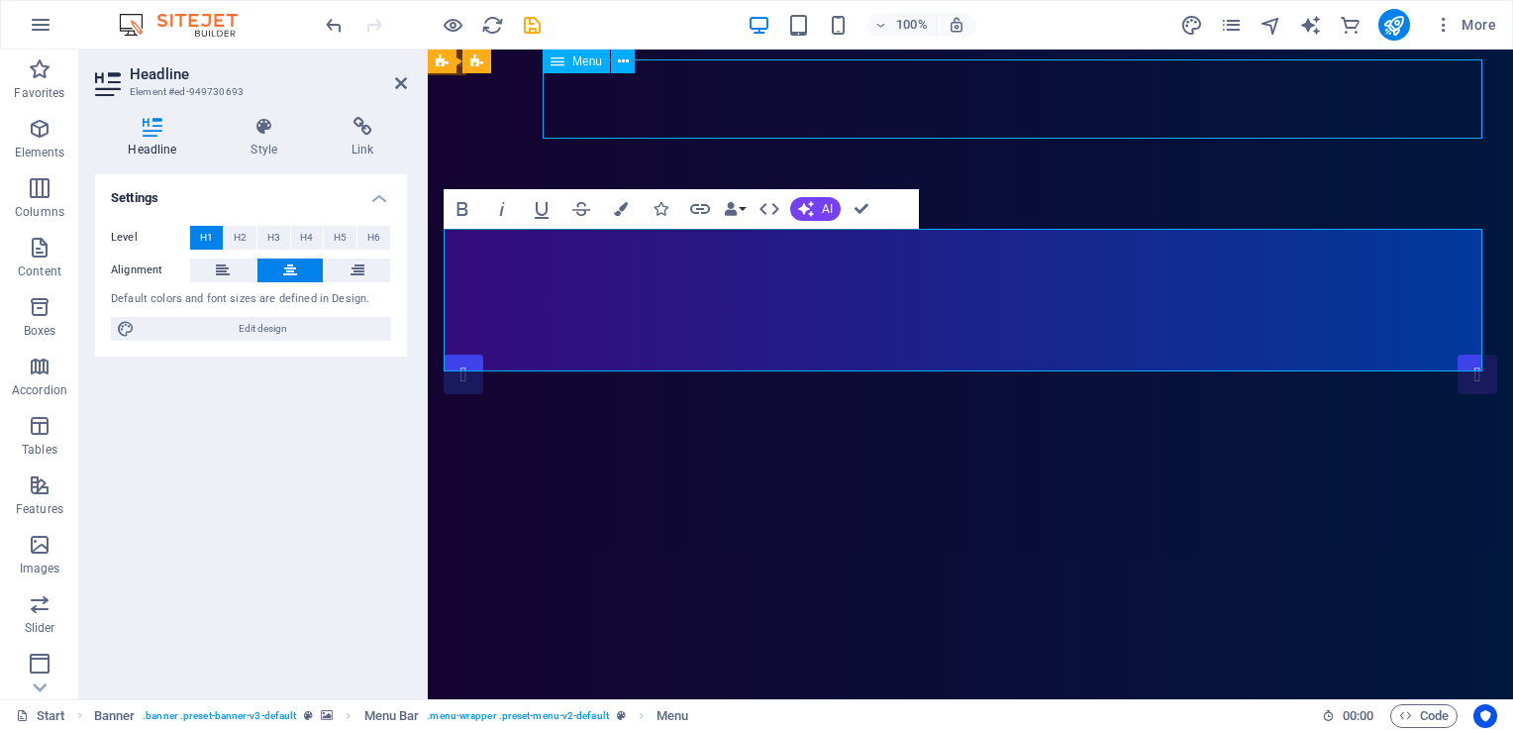
select select
select select "1"
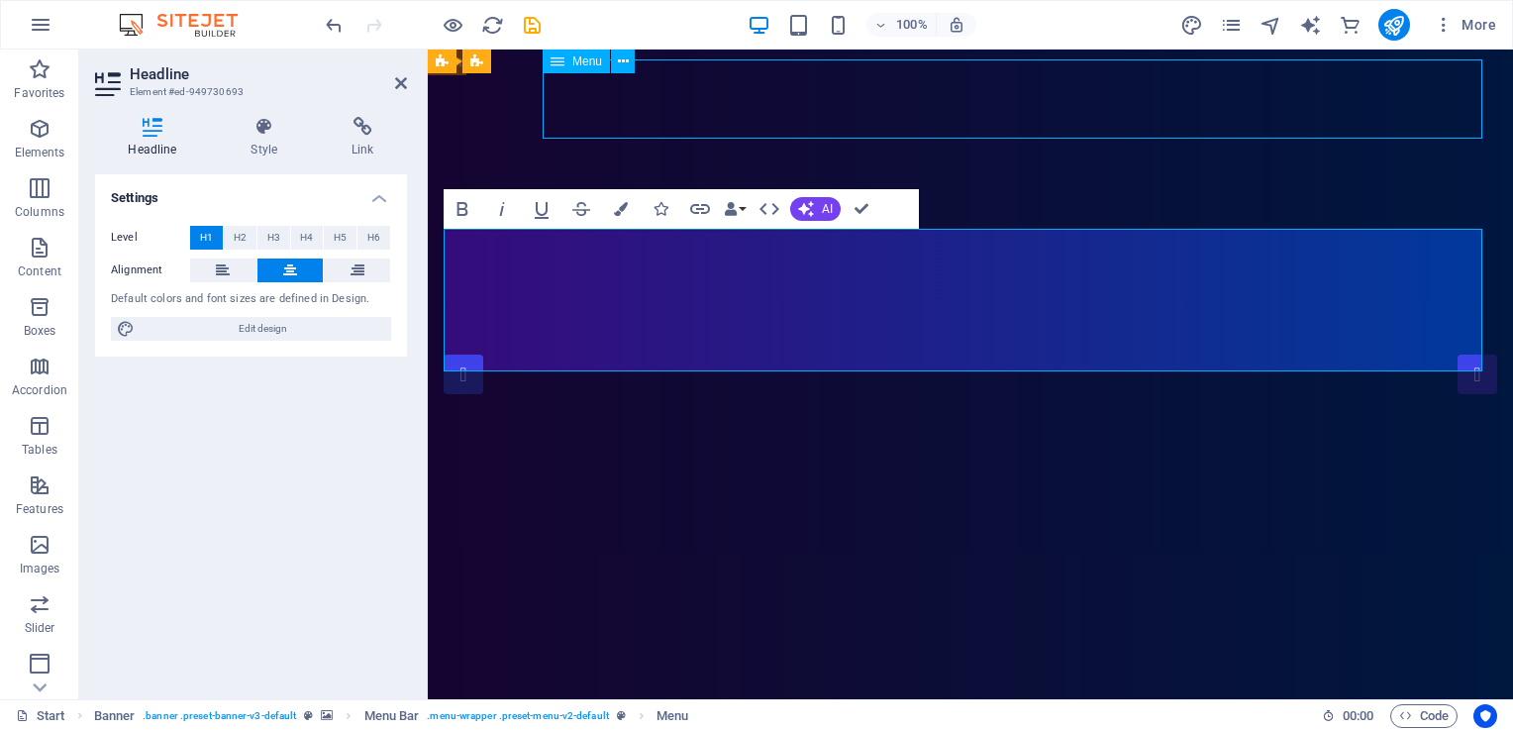
select select
select select "2"
select select
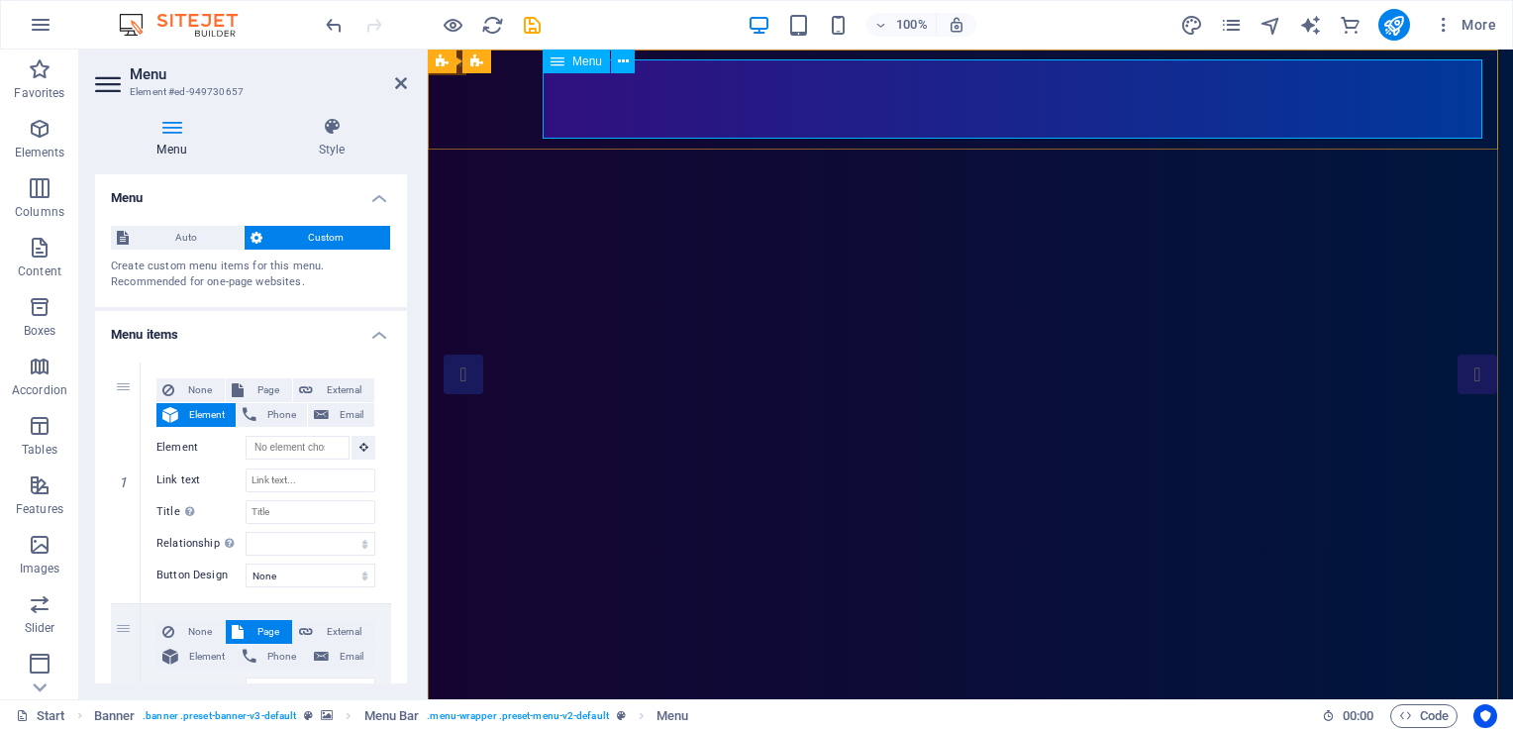
click at [572, 66] on span "Menu" at bounding box center [587, 61] width 30 height 12
click at [629, 60] on button at bounding box center [623, 62] width 24 height 24
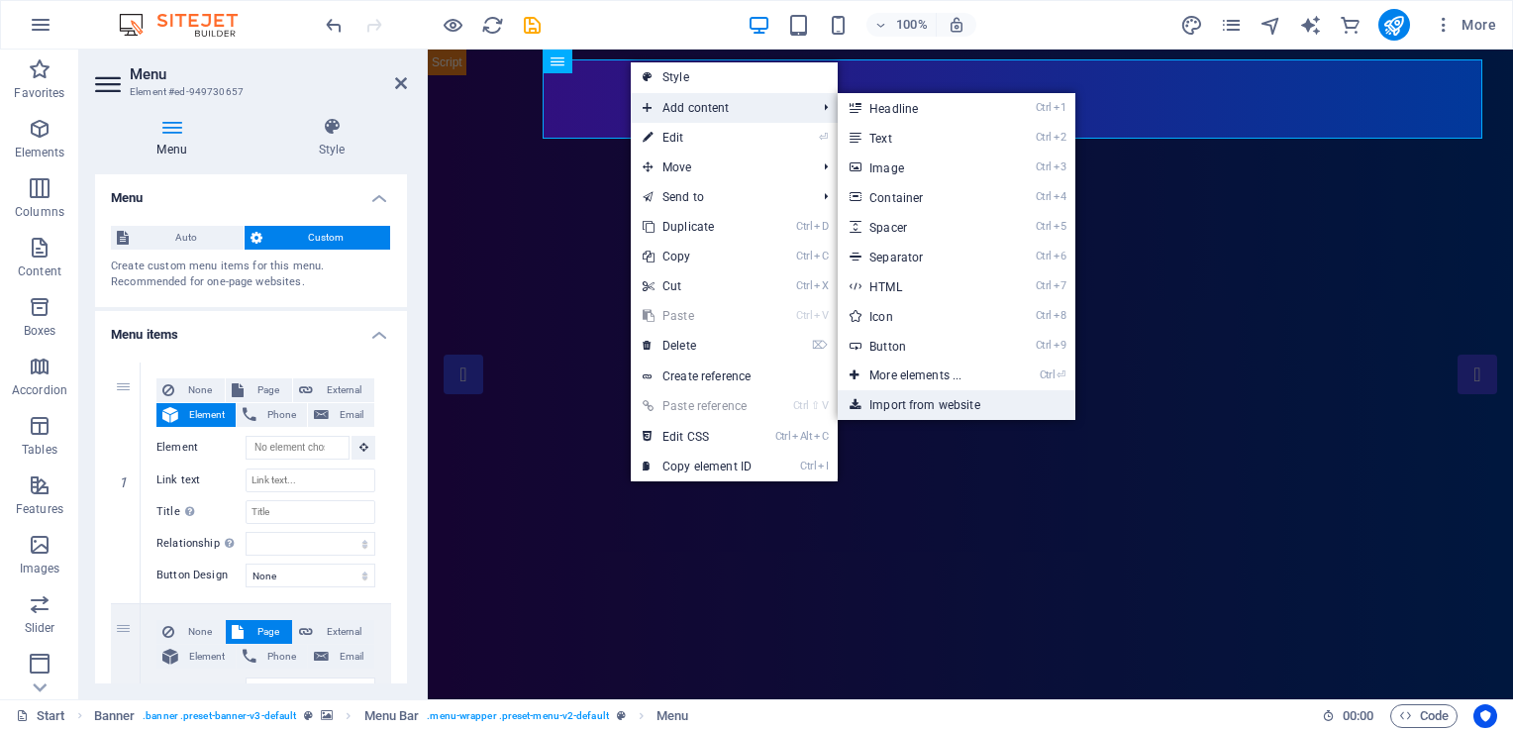
click at [982, 406] on link "Import from website" at bounding box center [957, 405] width 238 height 30
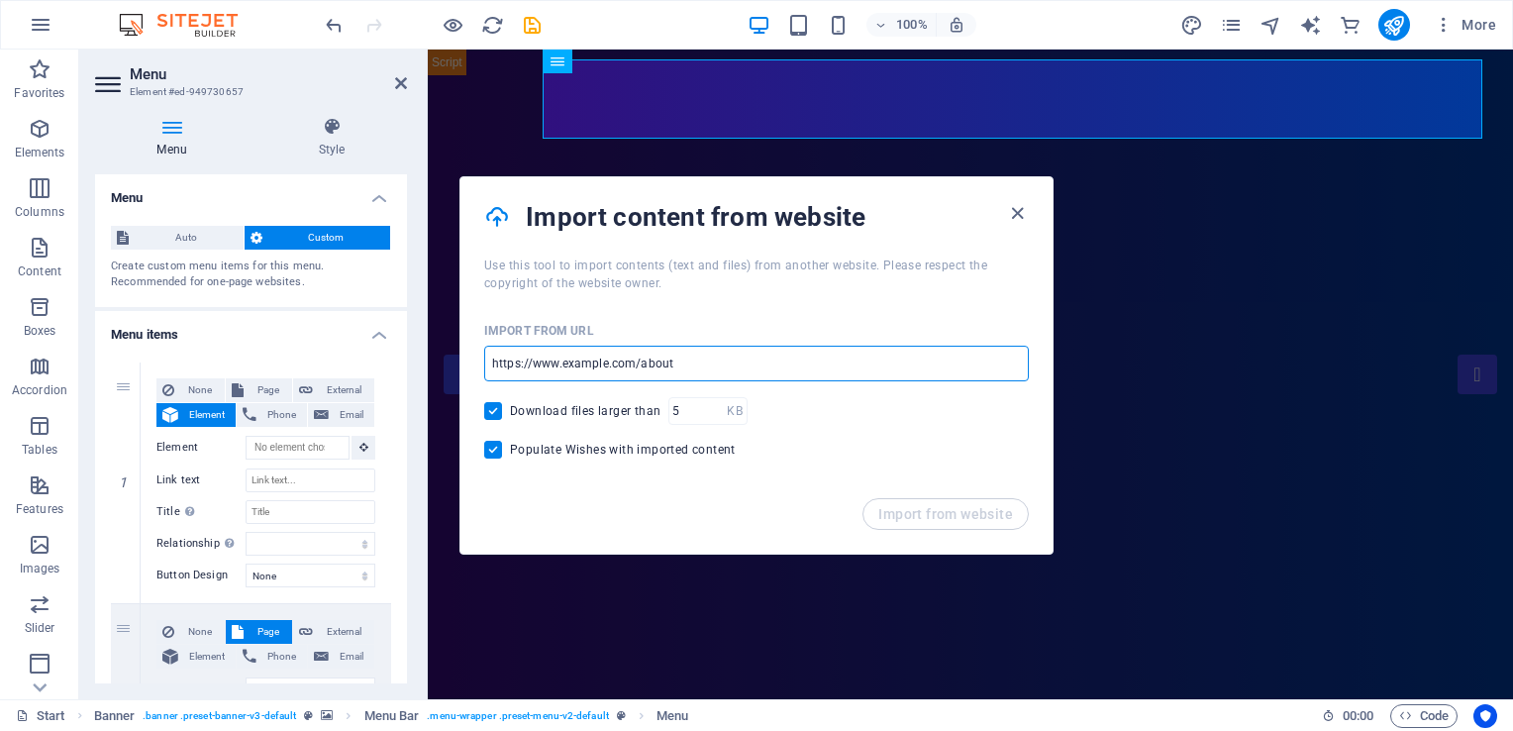
click at [587, 372] on input "url" at bounding box center [756, 364] width 545 height 36
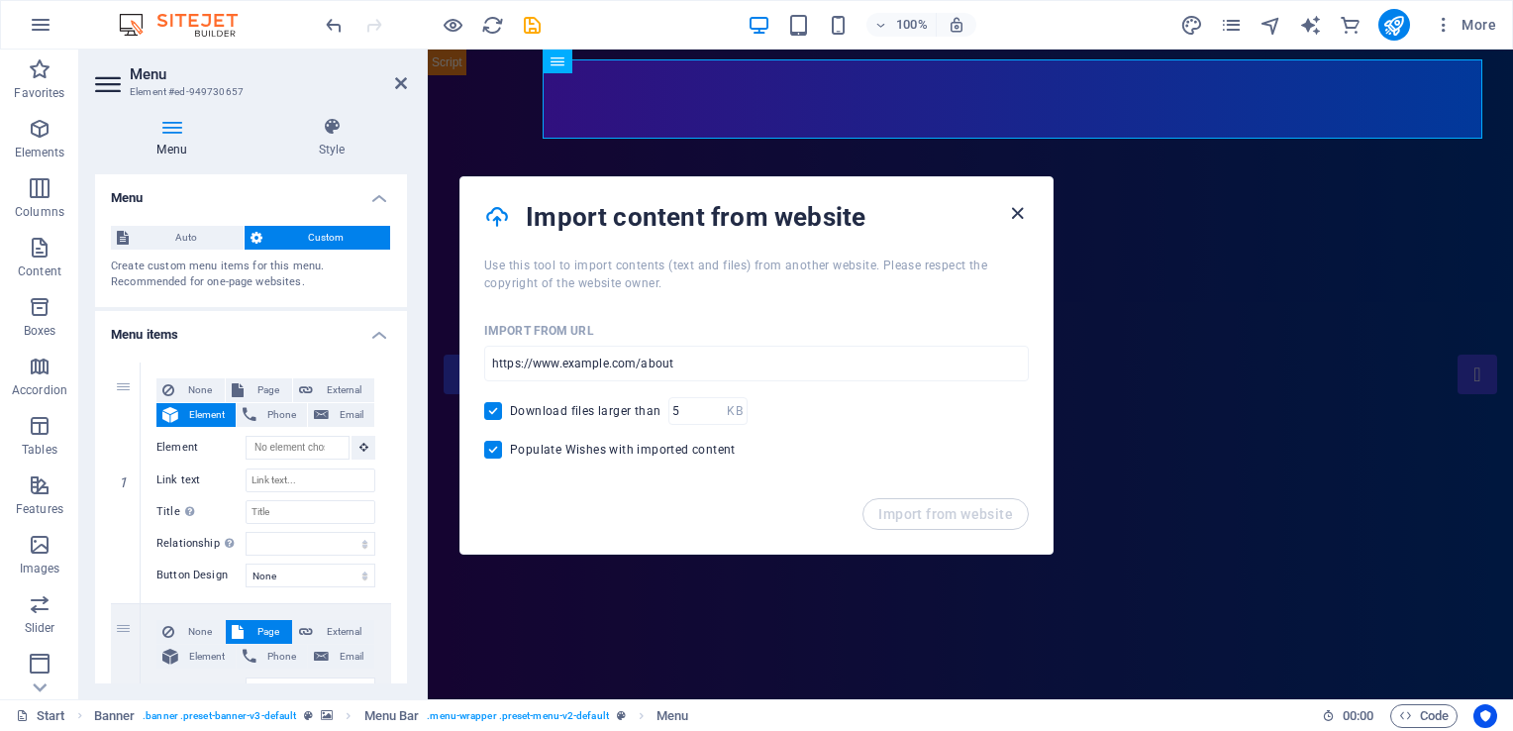
click at [1020, 216] on icon "button" at bounding box center [1017, 213] width 23 height 23
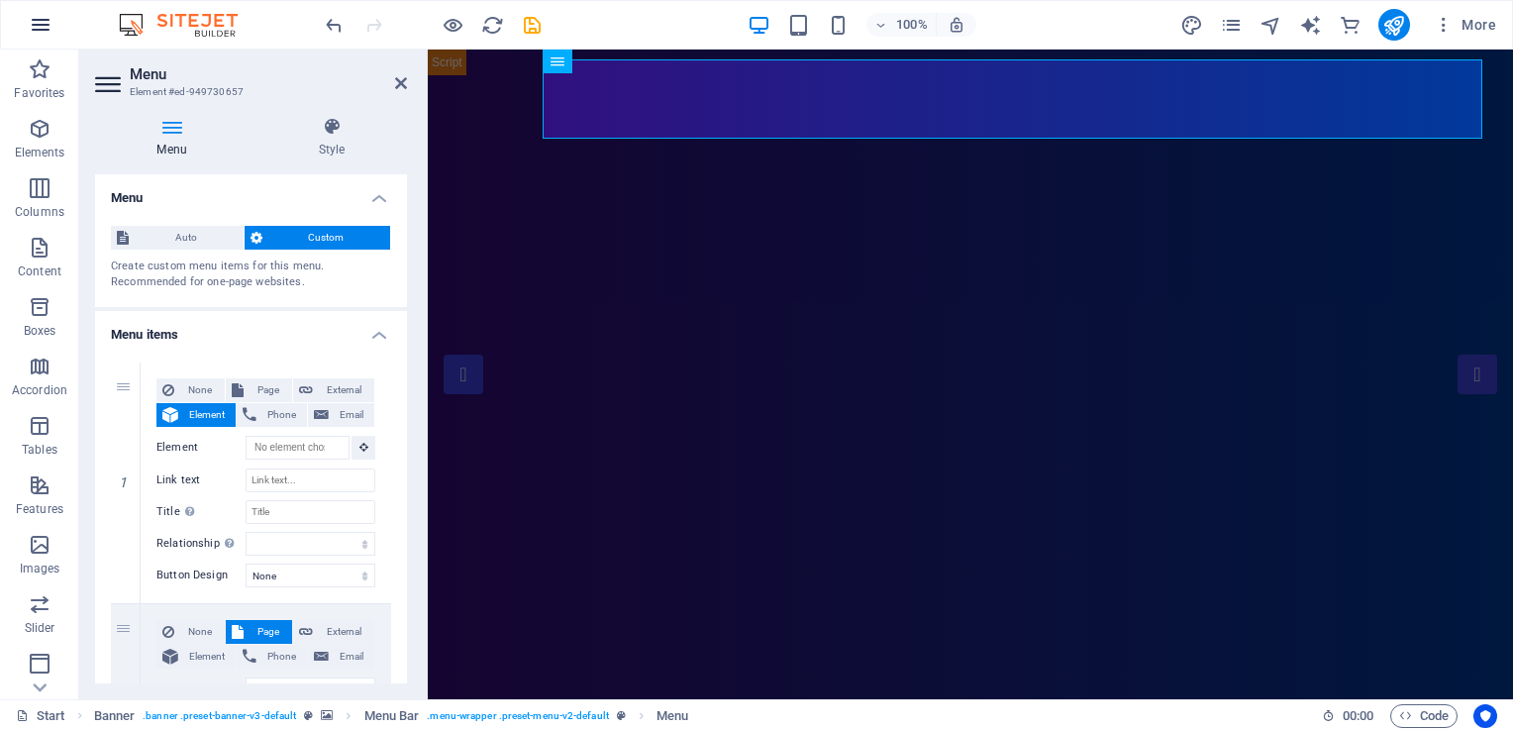
click at [44, 34] on icon "button" at bounding box center [41, 25] width 24 height 24
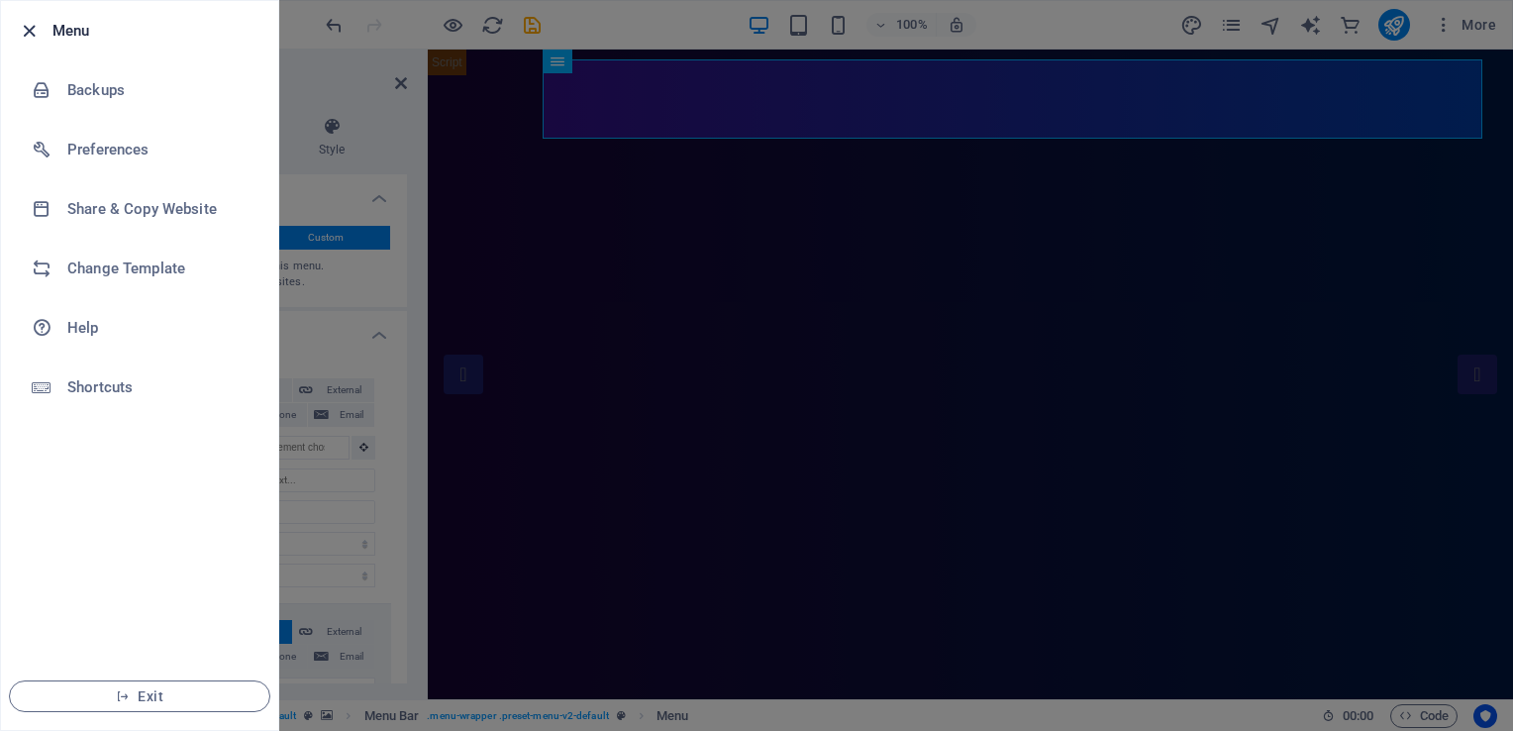
click at [23, 26] on icon "button" at bounding box center [29, 31] width 23 height 23
